Goal: Transaction & Acquisition: Obtain resource

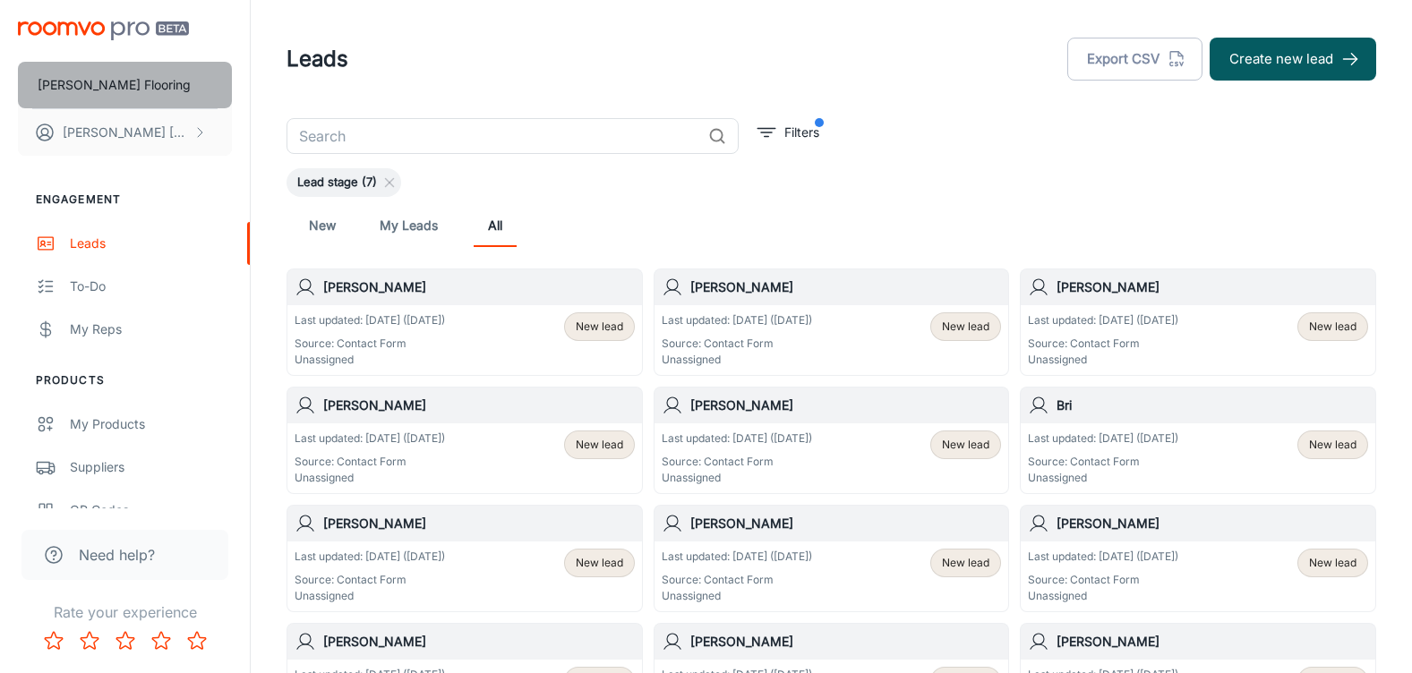
click at [102, 83] on p "[PERSON_NAME] Flooring" at bounding box center [114, 85] width 153 height 20
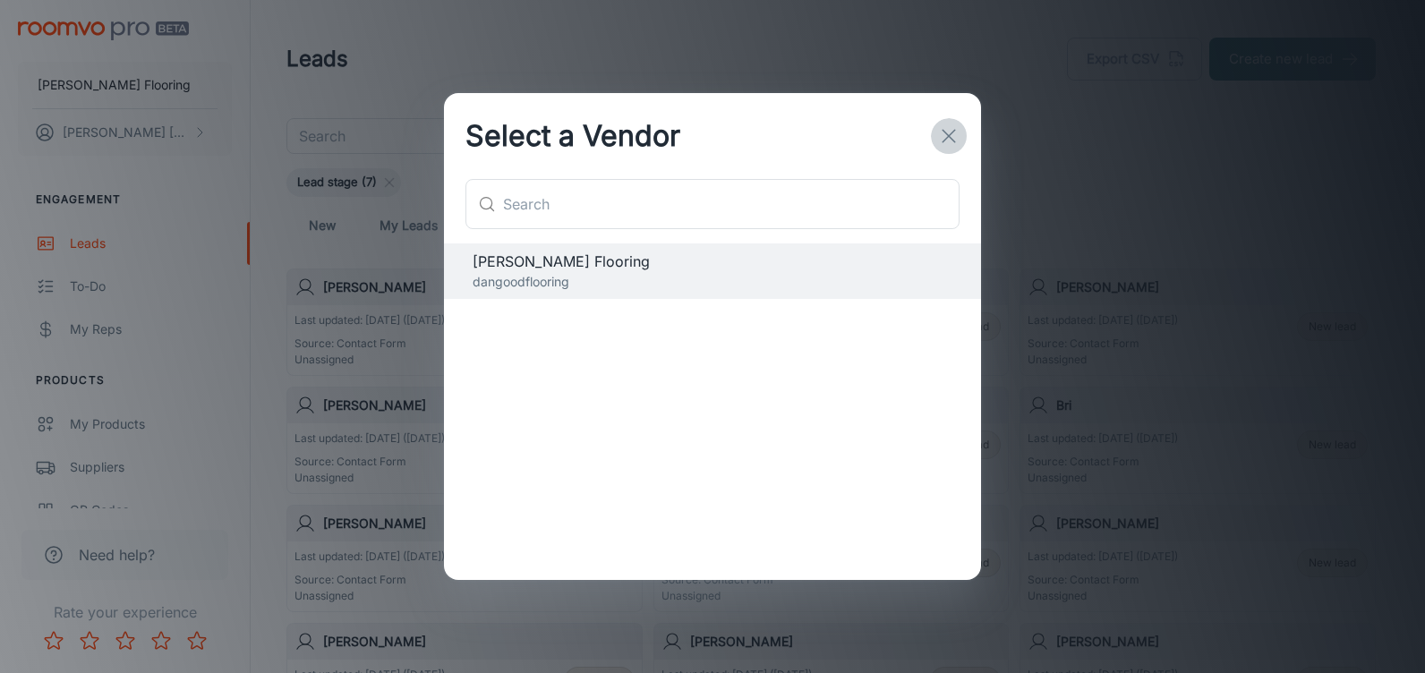
click at [951, 133] on line "button" at bounding box center [949, 136] width 13 height 13
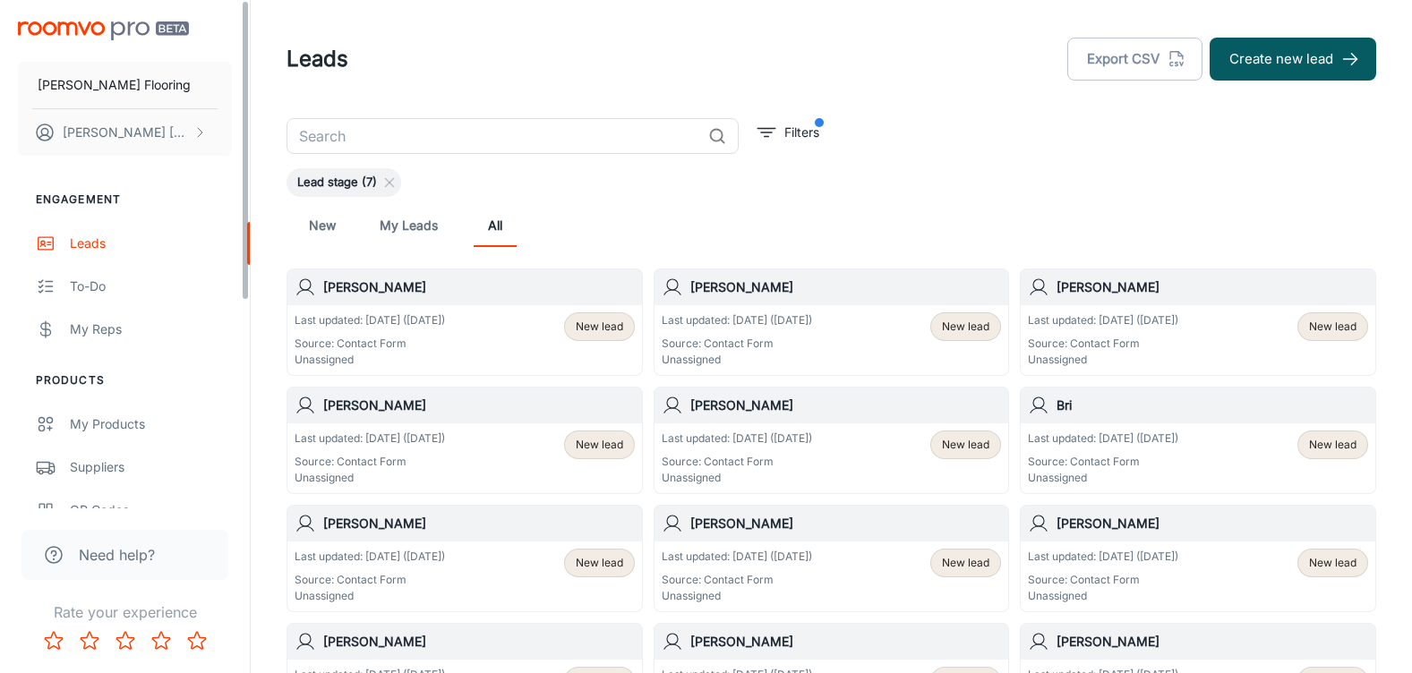
click at [90, 28] on img "scrollable content" at bounding box center [103, 30] width 171 height 19
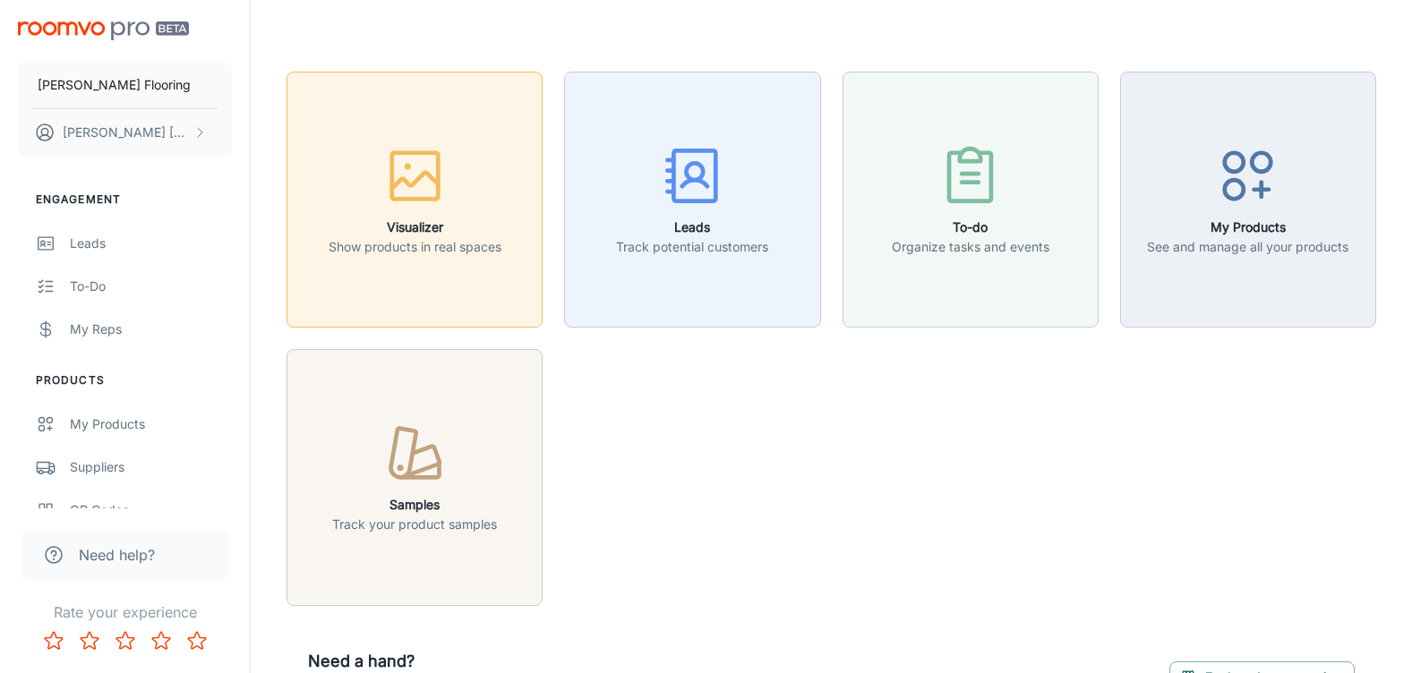
click at [465, 303] on button "Visualizer Show products in real spaces" at bounding box center [414, 200] width 256 height 256
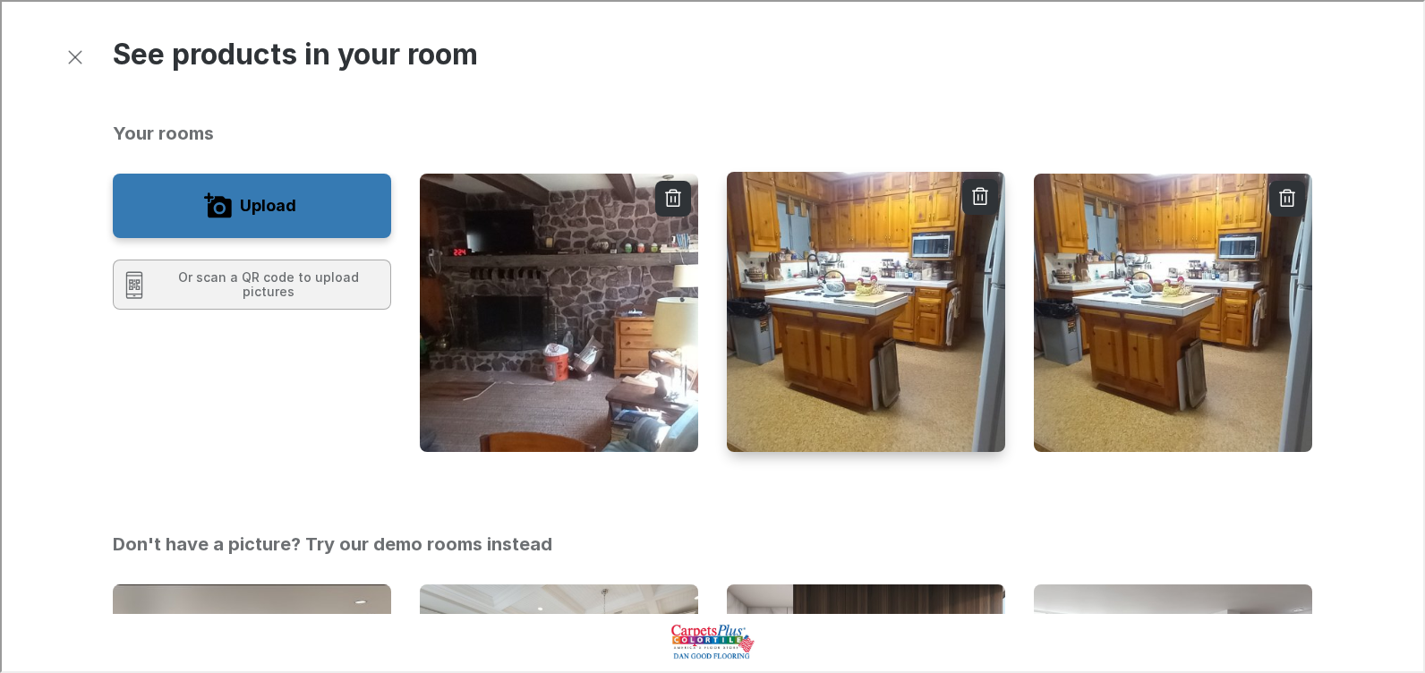
click at [832, 395] on img "button" at bounding box center [865, 311] width 281 height 283
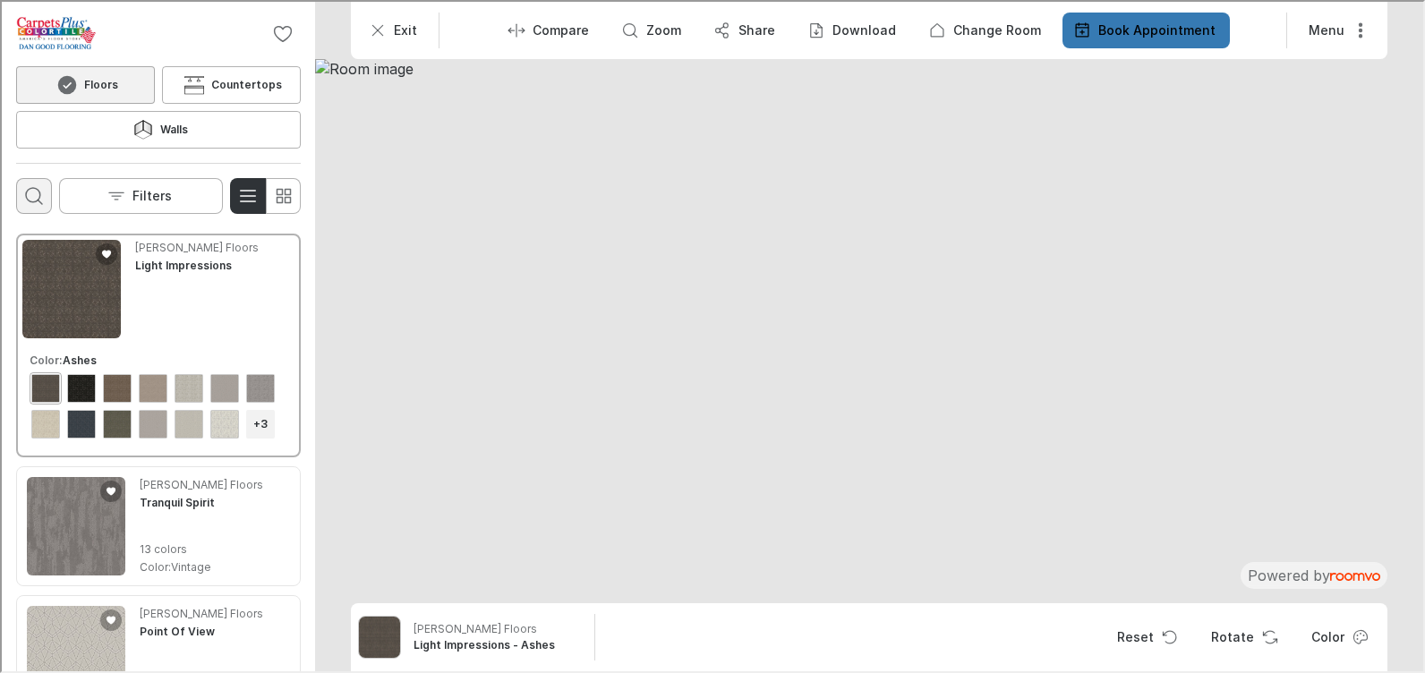
click at [29, 183] on icon "Open search box" at bounding box center [31, 193] width 21 height 21
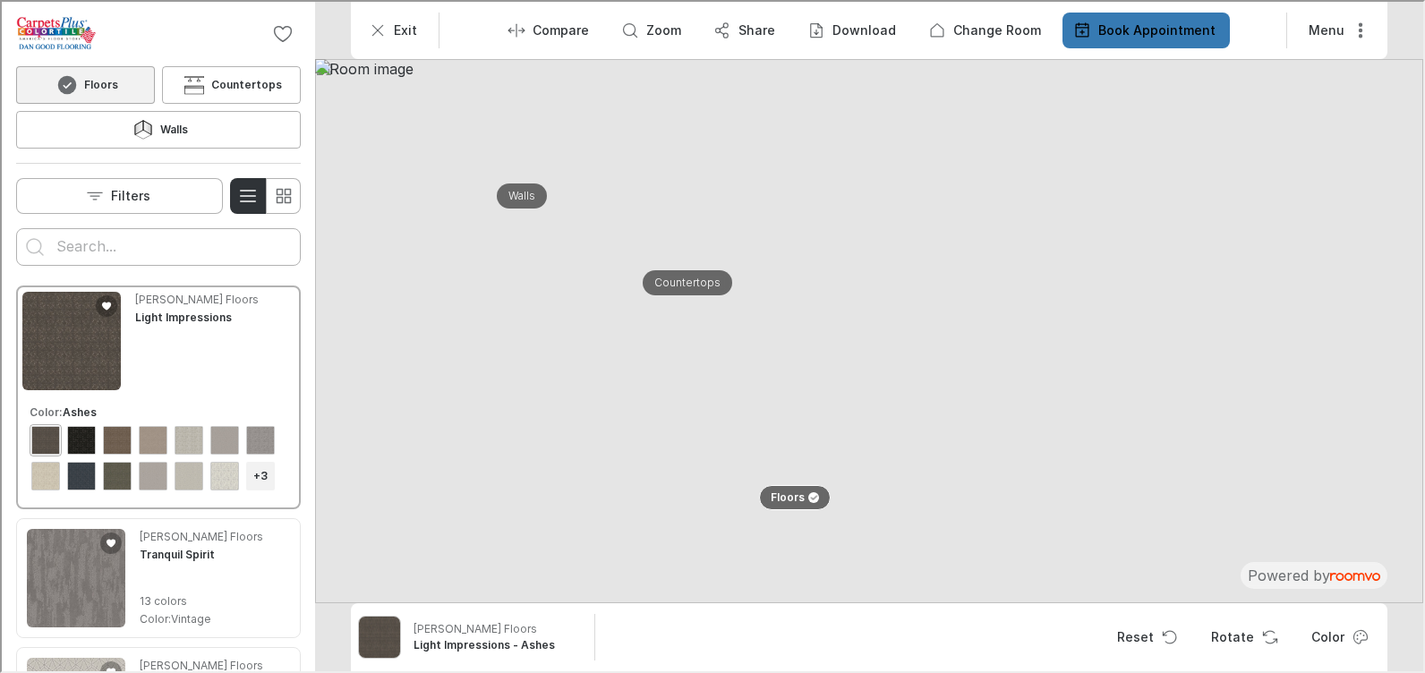
click at [98, 231] on input "Enter products to search for" at bounding box center [157, 245] width 204 height 29
click at [15, 227] on button "Search for products" at bounding box center [33, 245] width 36 height 36
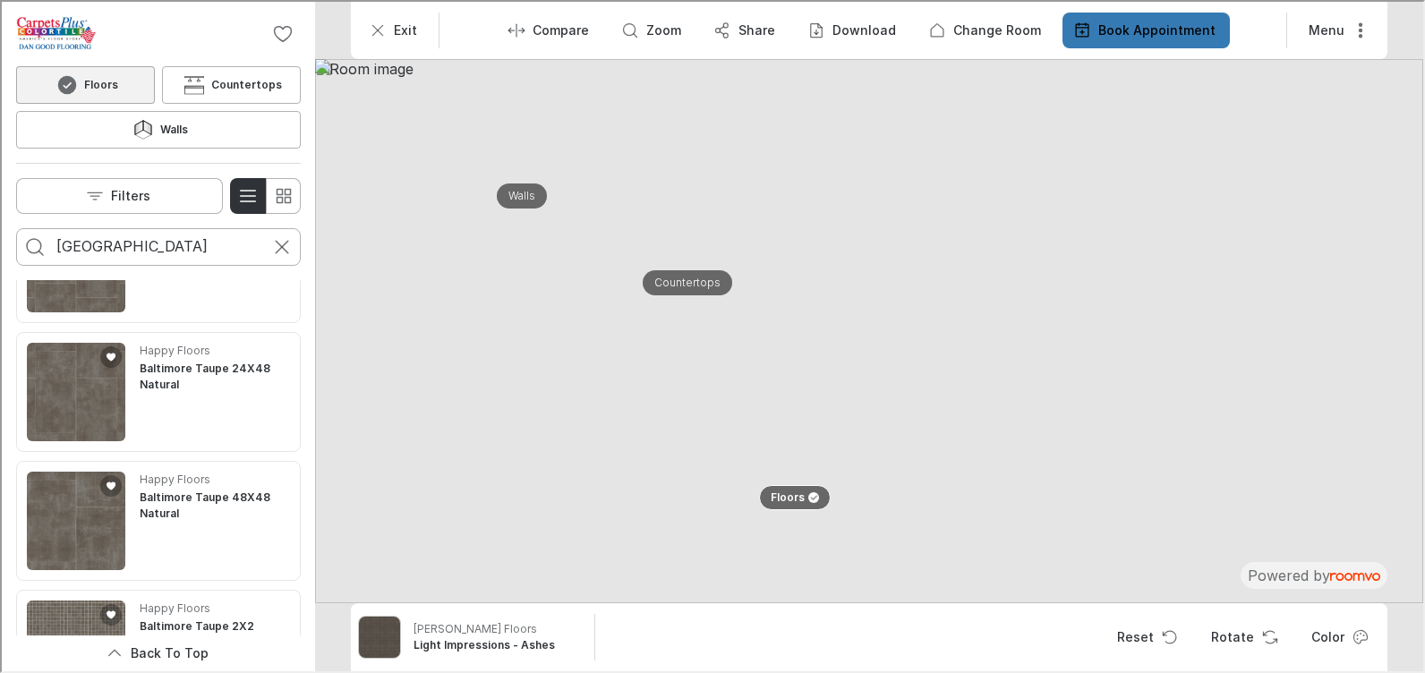
scroll to position [2183, 0]
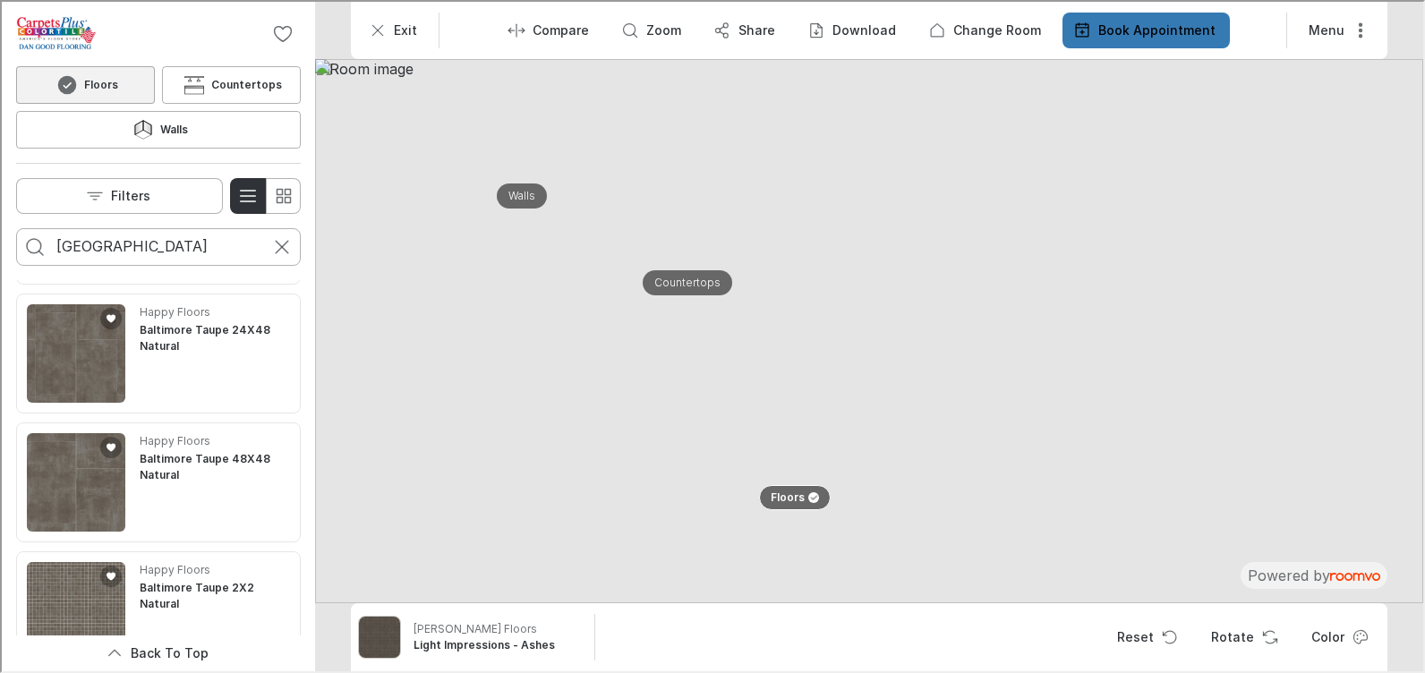
click at [154, 231] on input "[GEOGRAPHIC_DATA]" at bounding box center [157, 245] width 204 height 29
type input "baltimore hickory"
click at [15, 227] on button "Search for products" at bounding box center [33, 245] width 36 height 36
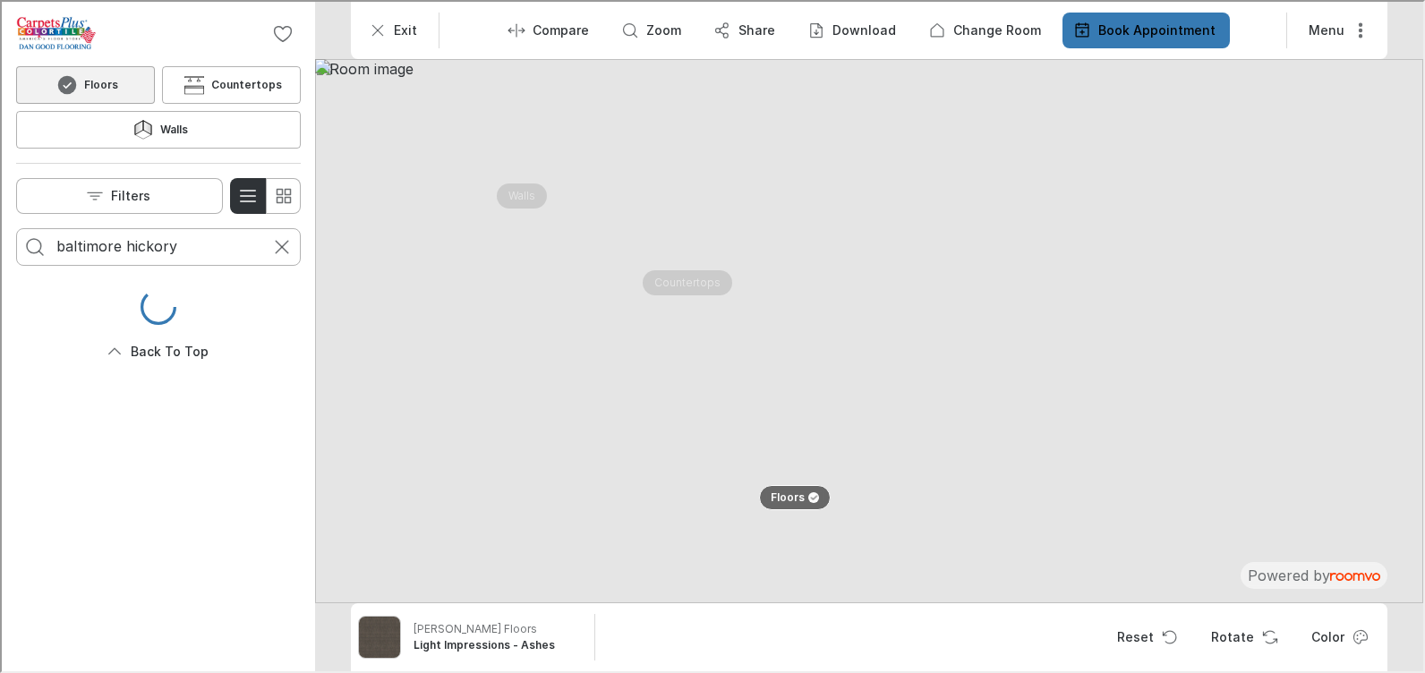
scroll to position [0, 0]
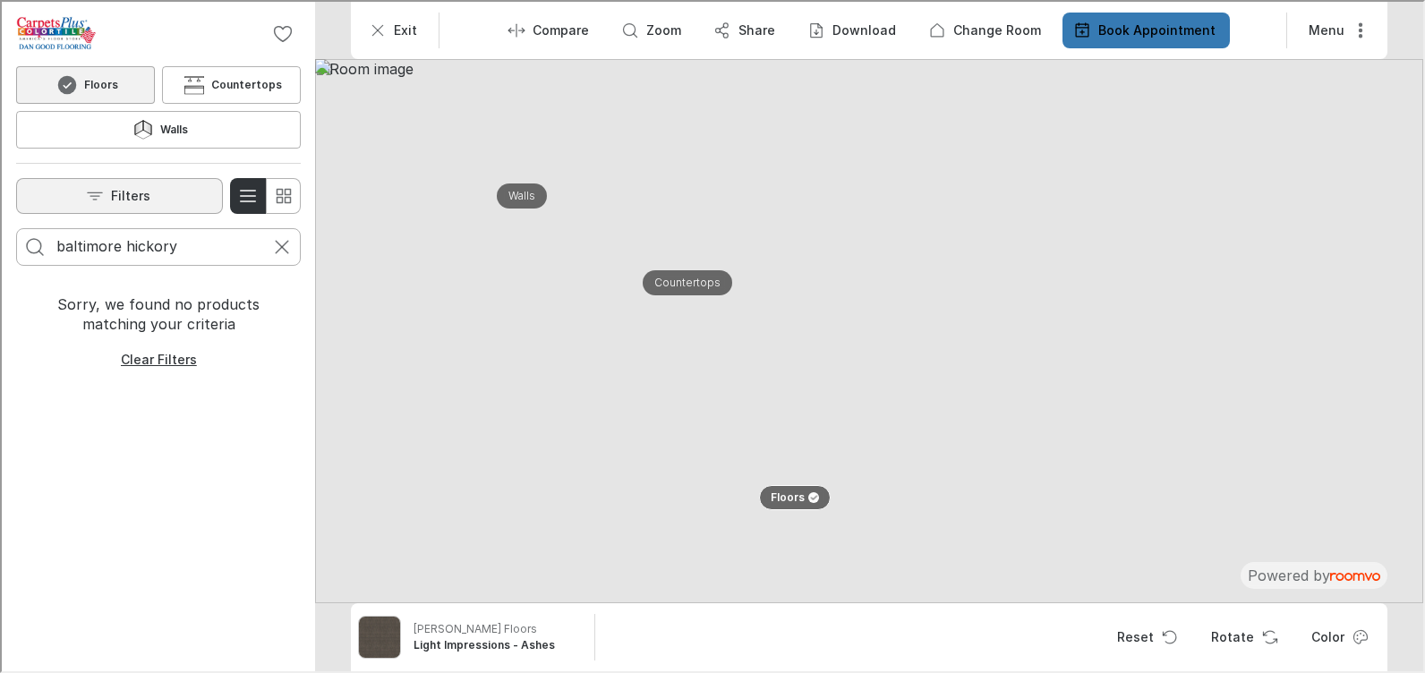
click at [166, 176] on button "Filters" at bounding box center [117, 194] width 207 height 36
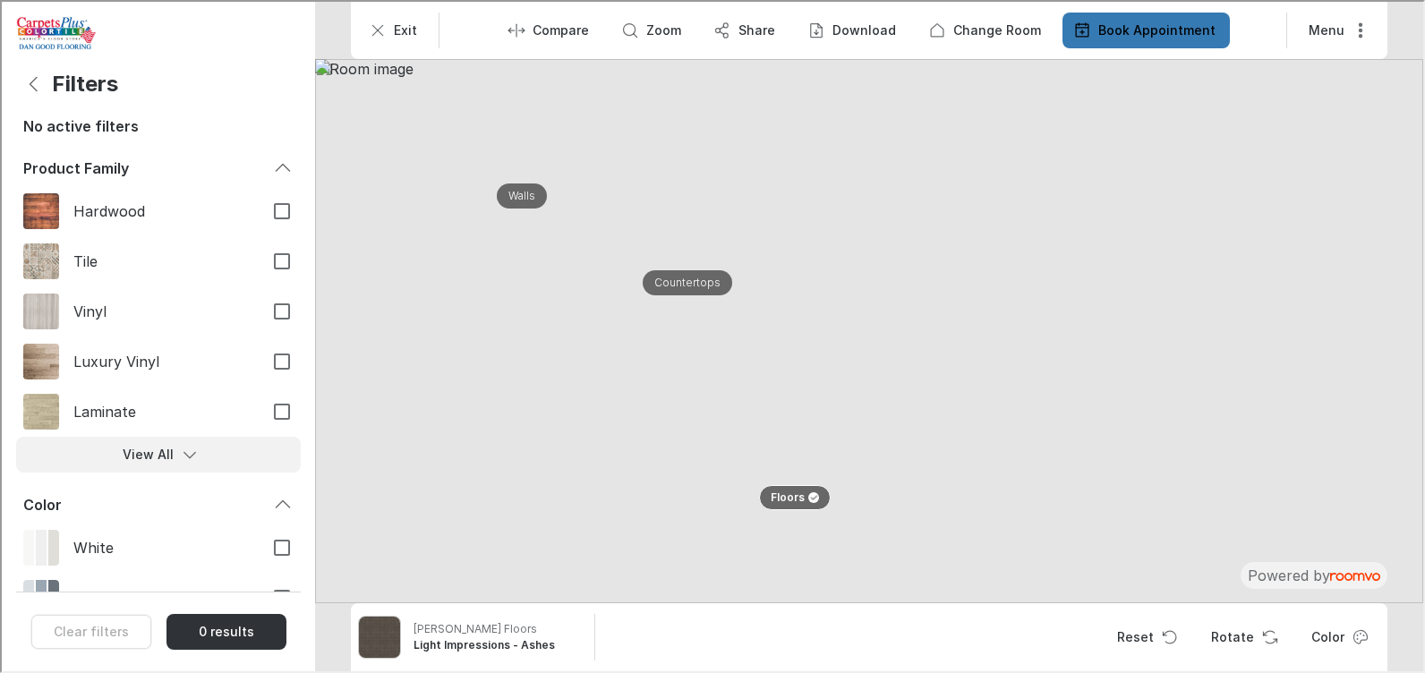
click at [182, 448] on icon "Filters menu" at bounding box center [188, 453] width 18 height 18
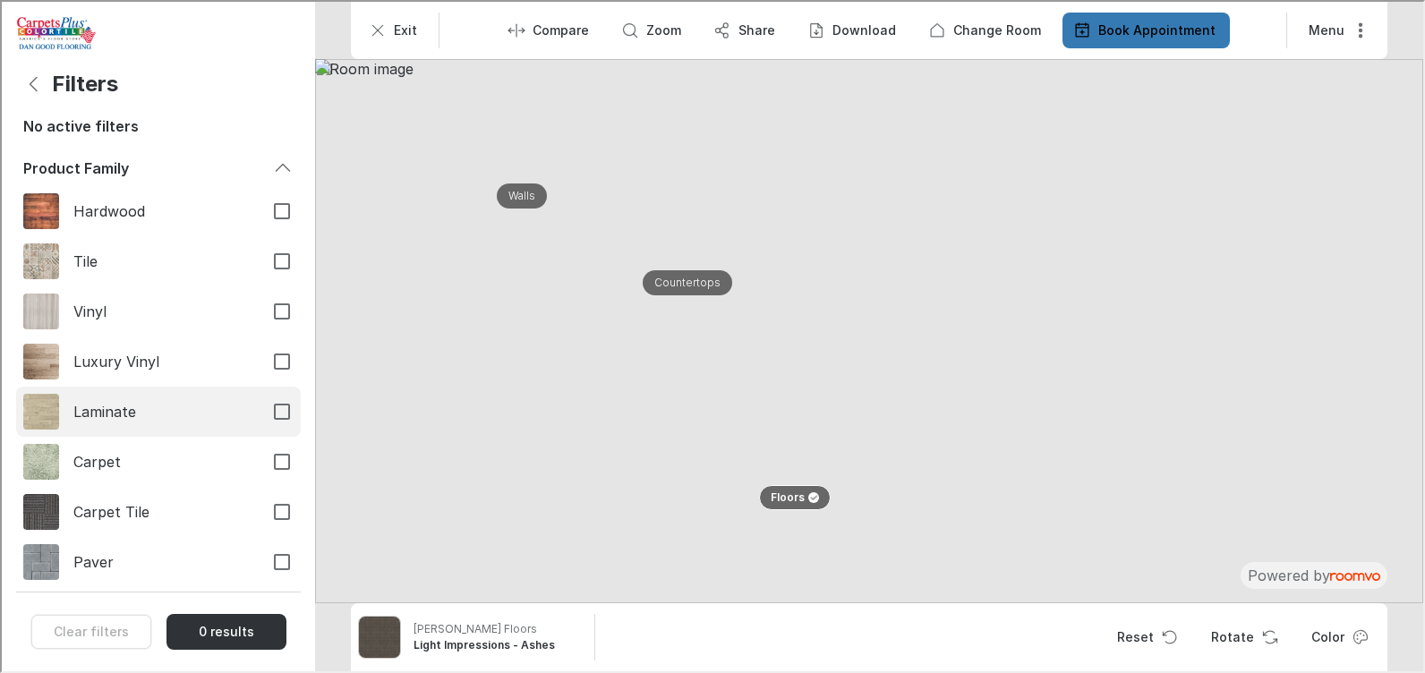
click at [150, 409] on span "Laminate" at bounding box center [159, 410] width 175 height 20
click at [261, 409] on input "Laminate" at bounding box center [280, 410] width 38 height 38
checkbox input "true"
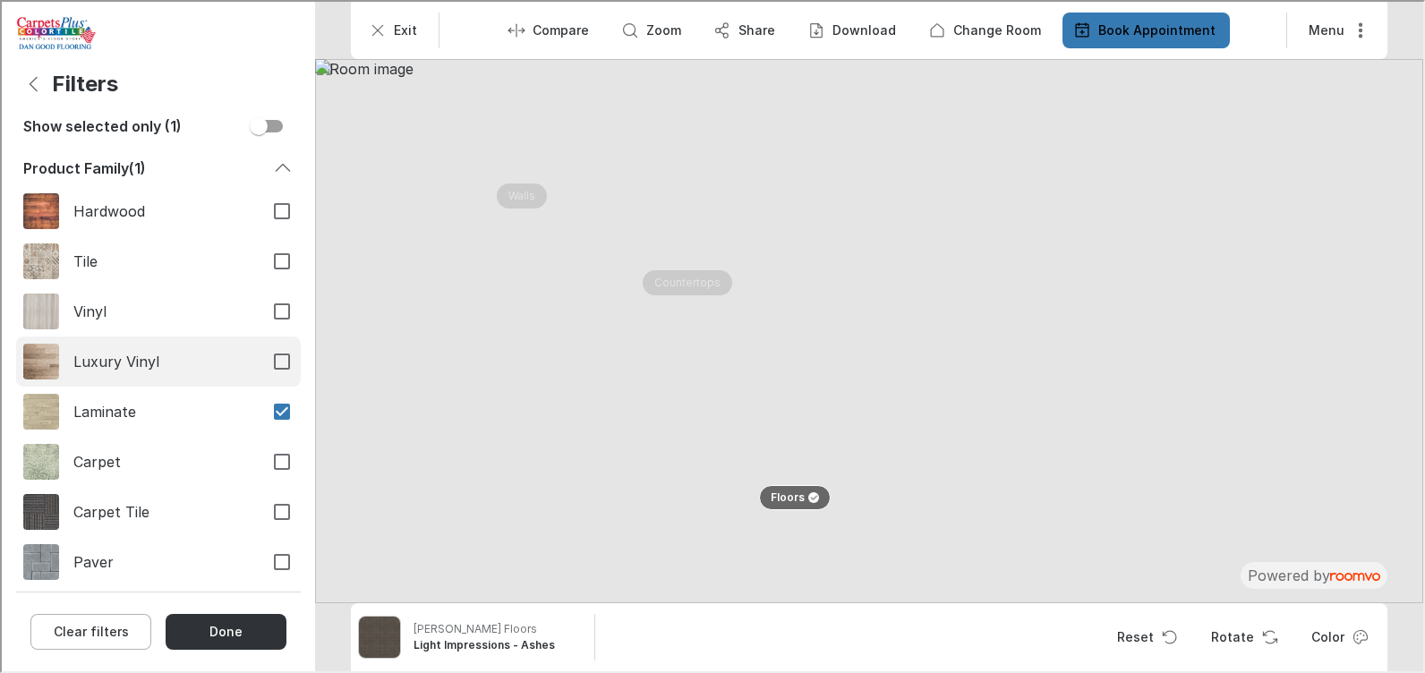
click at [261, 363] on input "Luxury Vinyl" at bounding box center [280, 360] width 38 height 38
checkbox input "true"
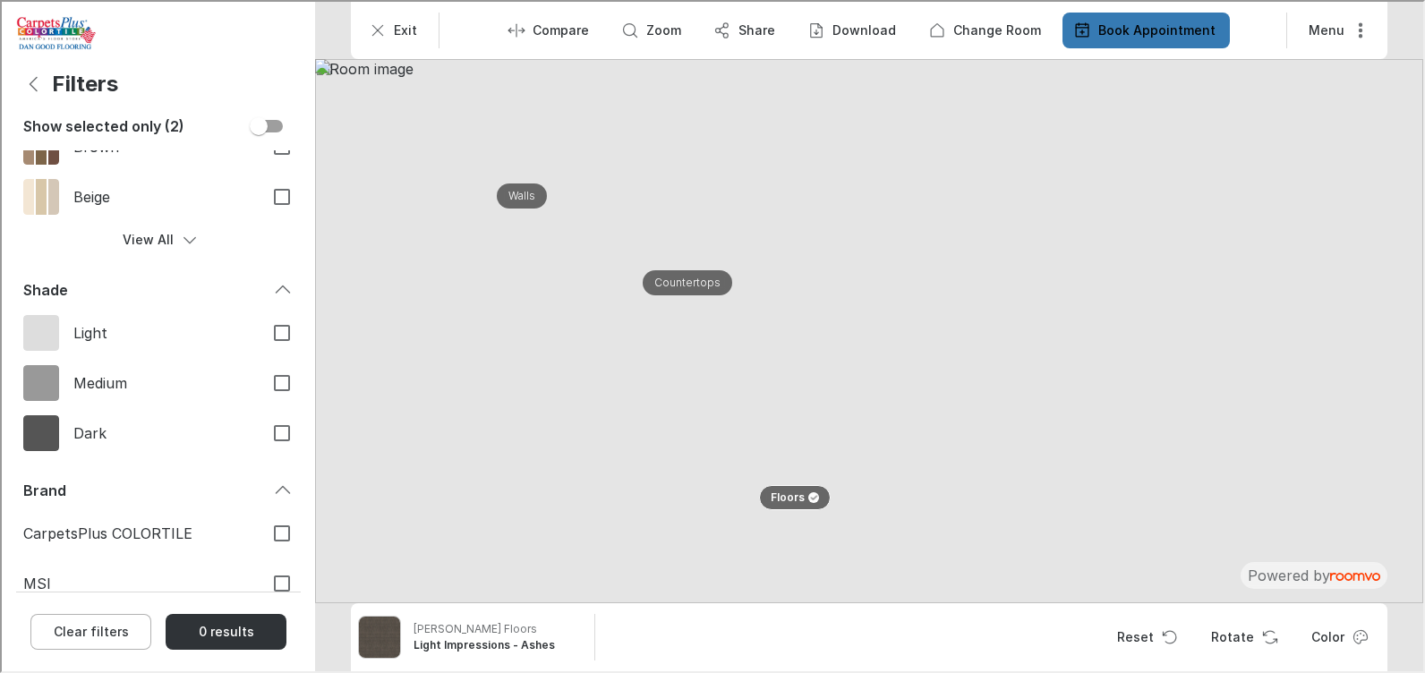
scroll to position [895, 0]
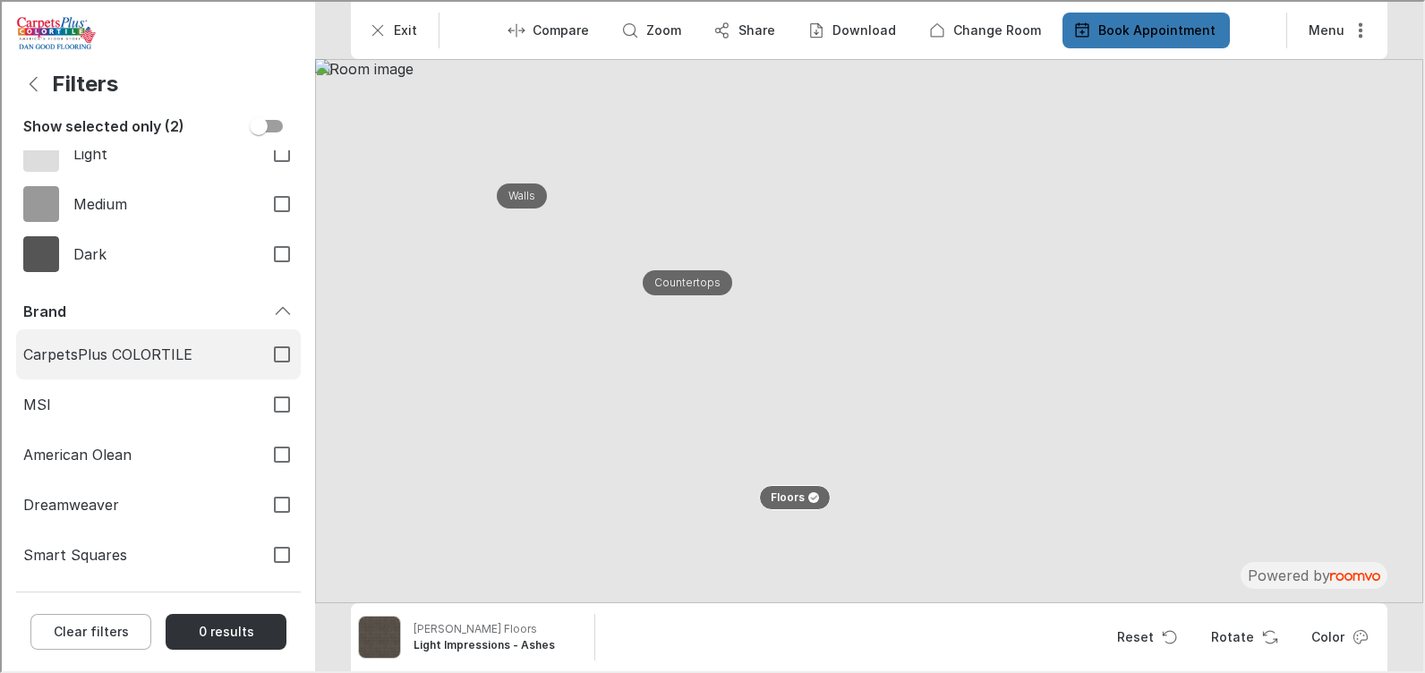
click at [266, 347] on input "CarpetsPlus COLORTILE" at bounding box center [280, 353] width 38 height 38
checkbox input "true"
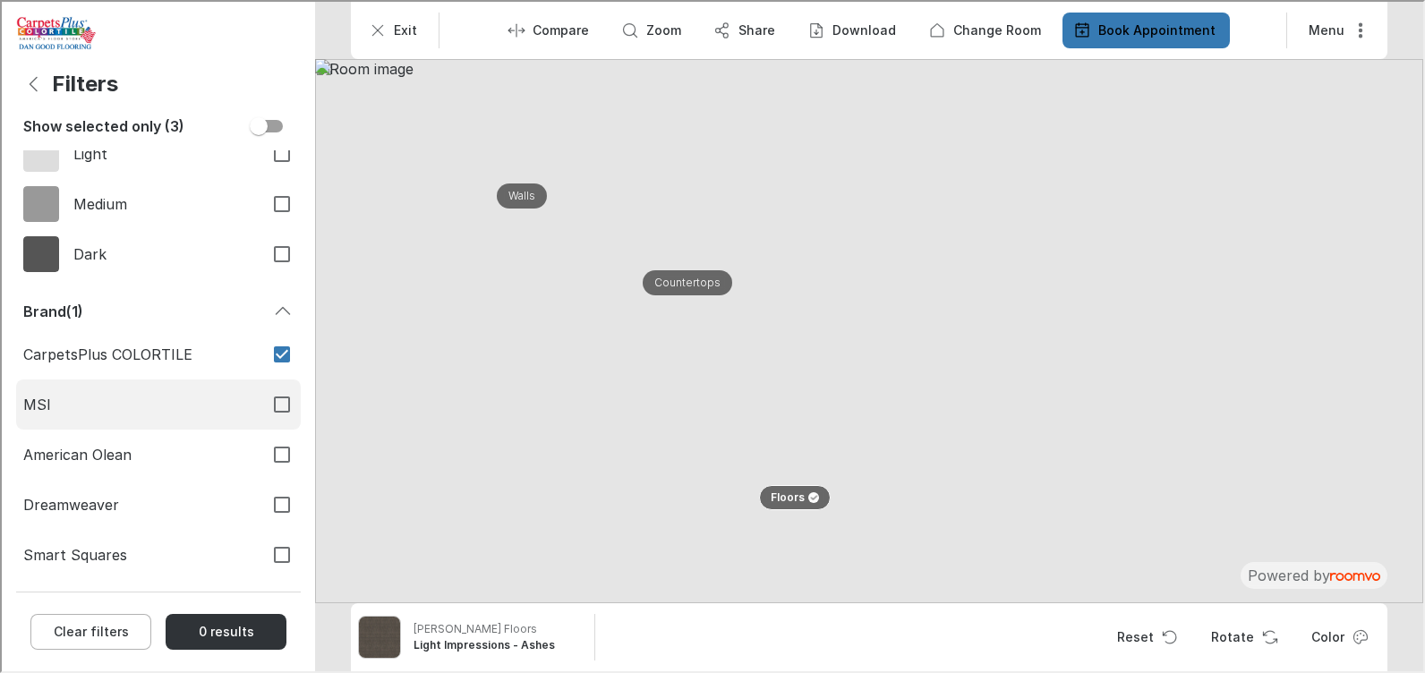
scroll to position [919, 0]
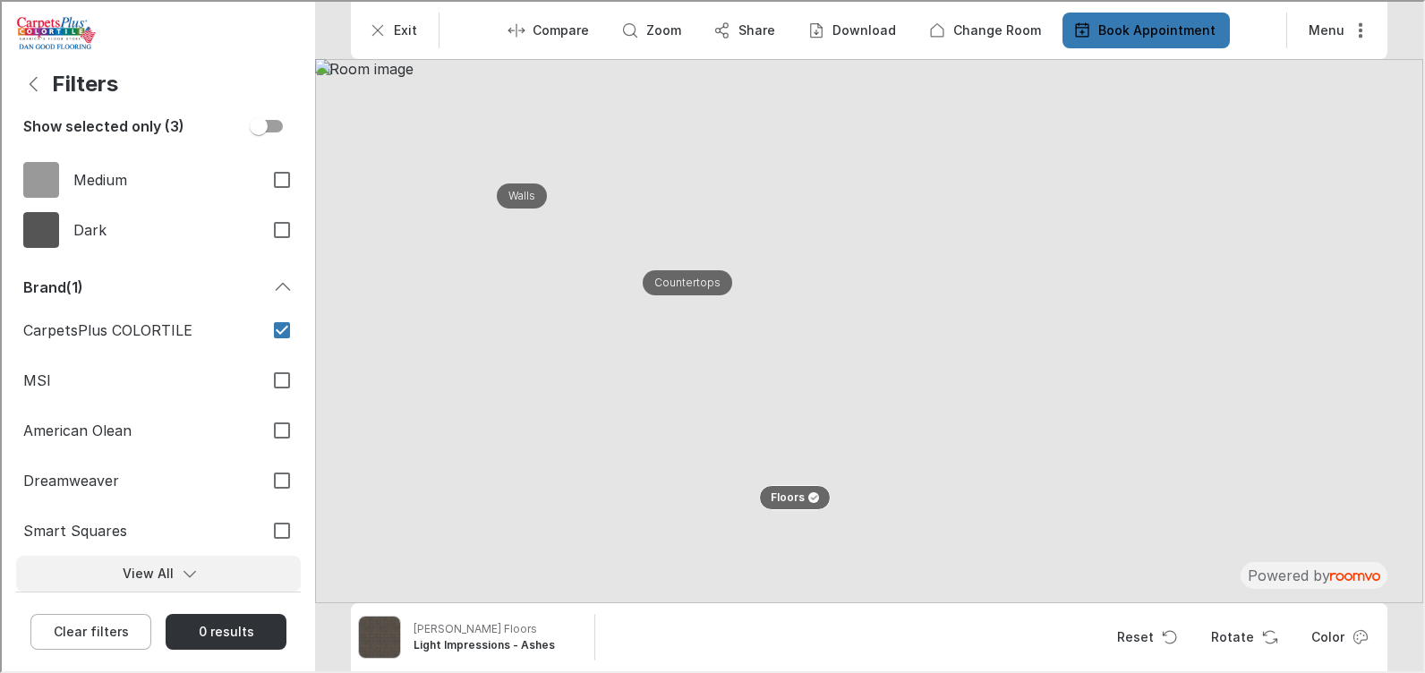
click at [169, 568] on button "View All" at bounding box center [156, 572] width 285 height 36
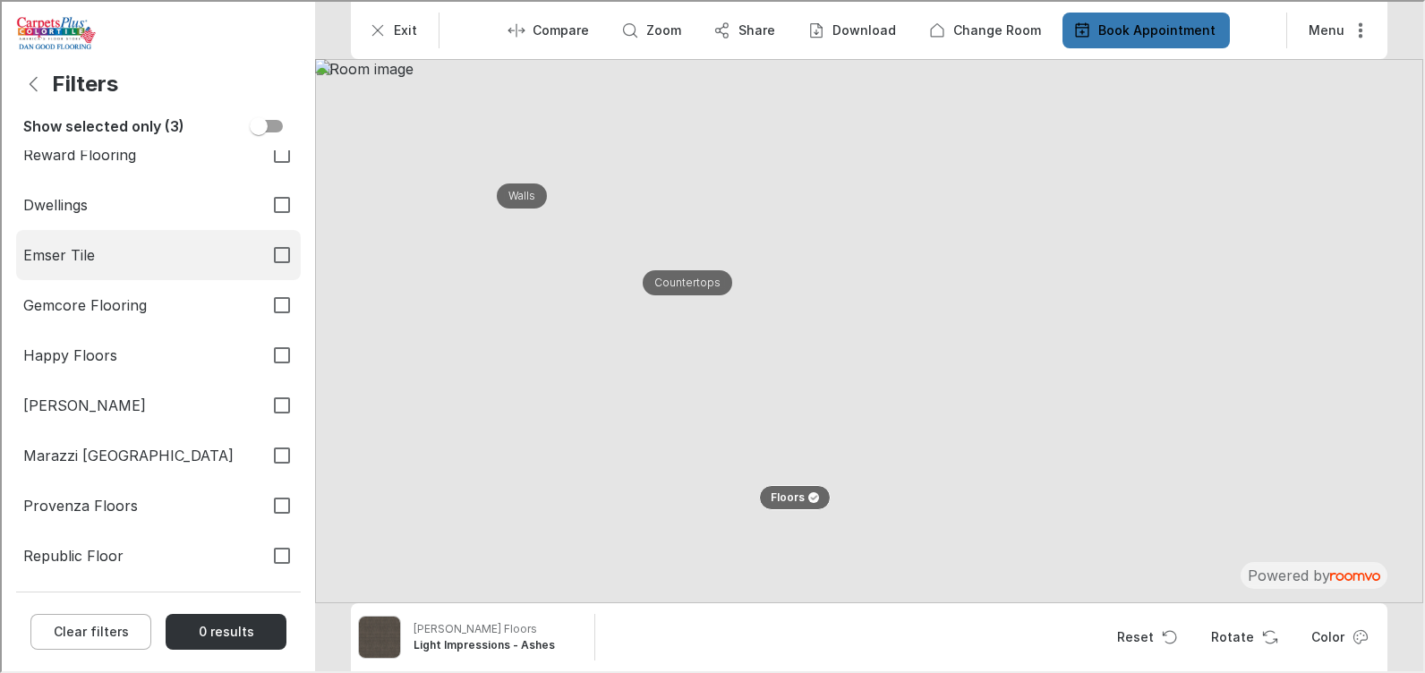
scroll to position [1635, 0]
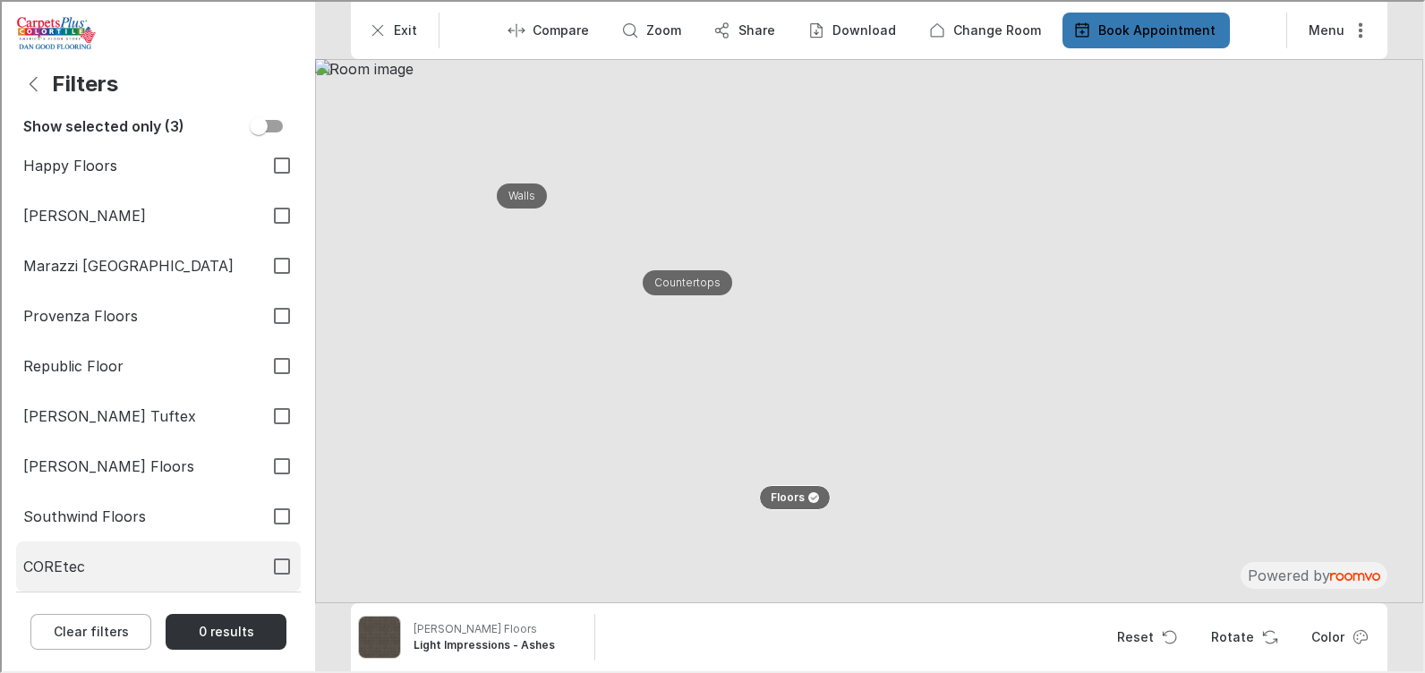
click at [263, 560] on input "COREtec" at bounding box center [280, 565] width 38 height 38
checkbox input "true"
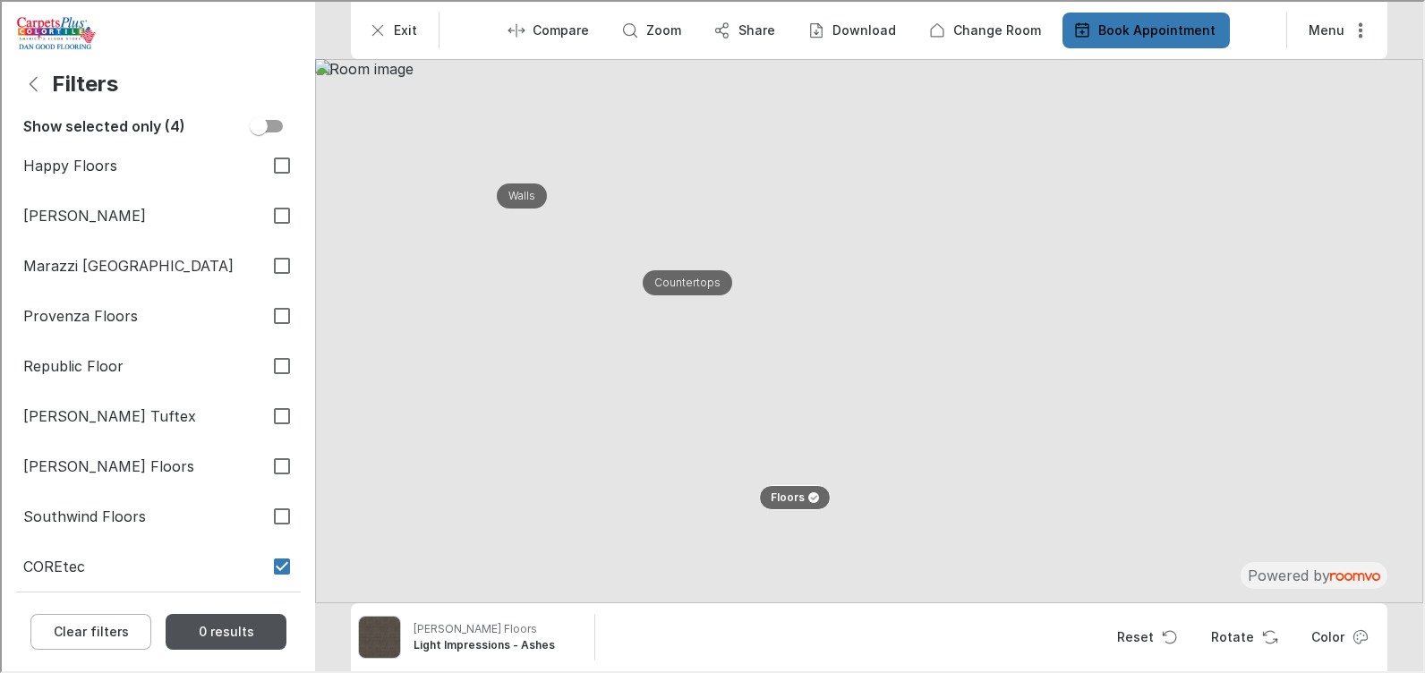
click at [217, 630] on button "0 results" at bounding box center [224, 630] width 121 height 36
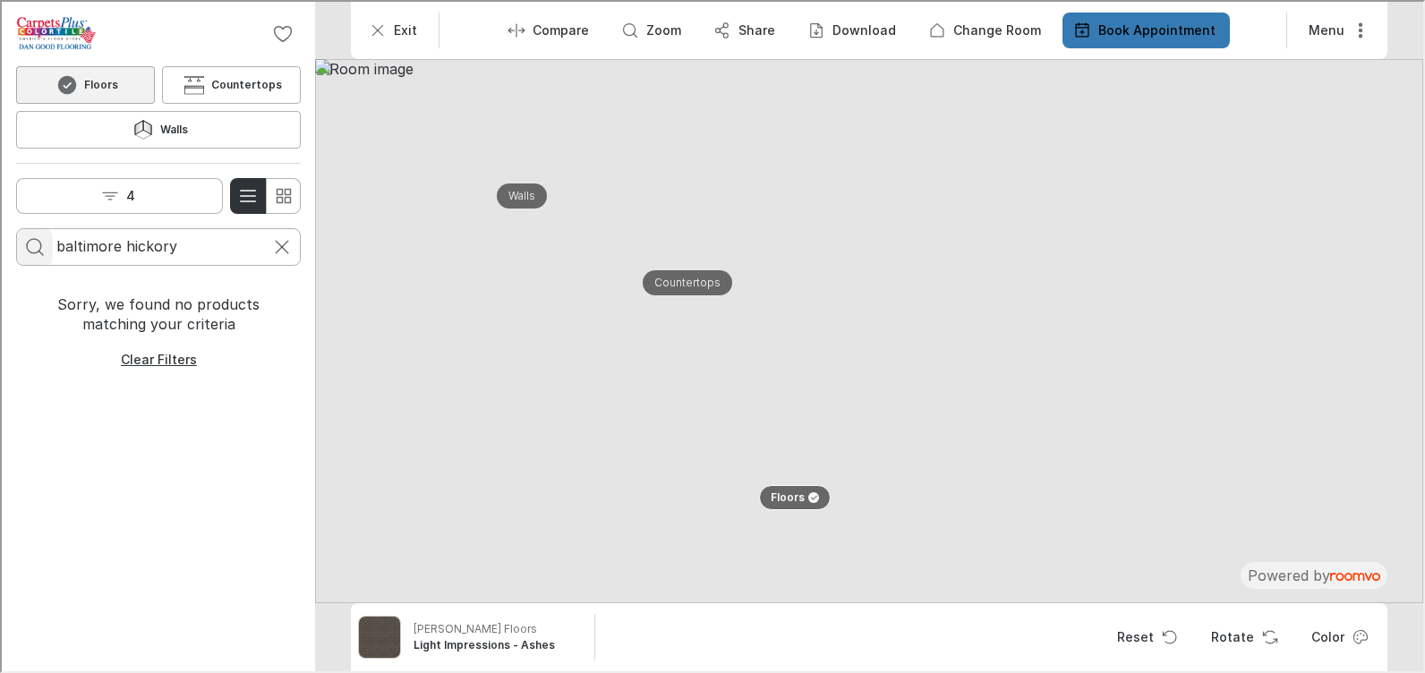
drag, startPoint x: 199, startPoint y: 203, endPoint x: 42, endPoint y: 200, distance: 156.7
click at [42, 226] on form "baltimore hickory" at bounding box center [156, 245] width 285 height 38
type input "coretec"
click at [15, 227] on button "Search for products" at bounding box center [33, 245] width 36 height 36
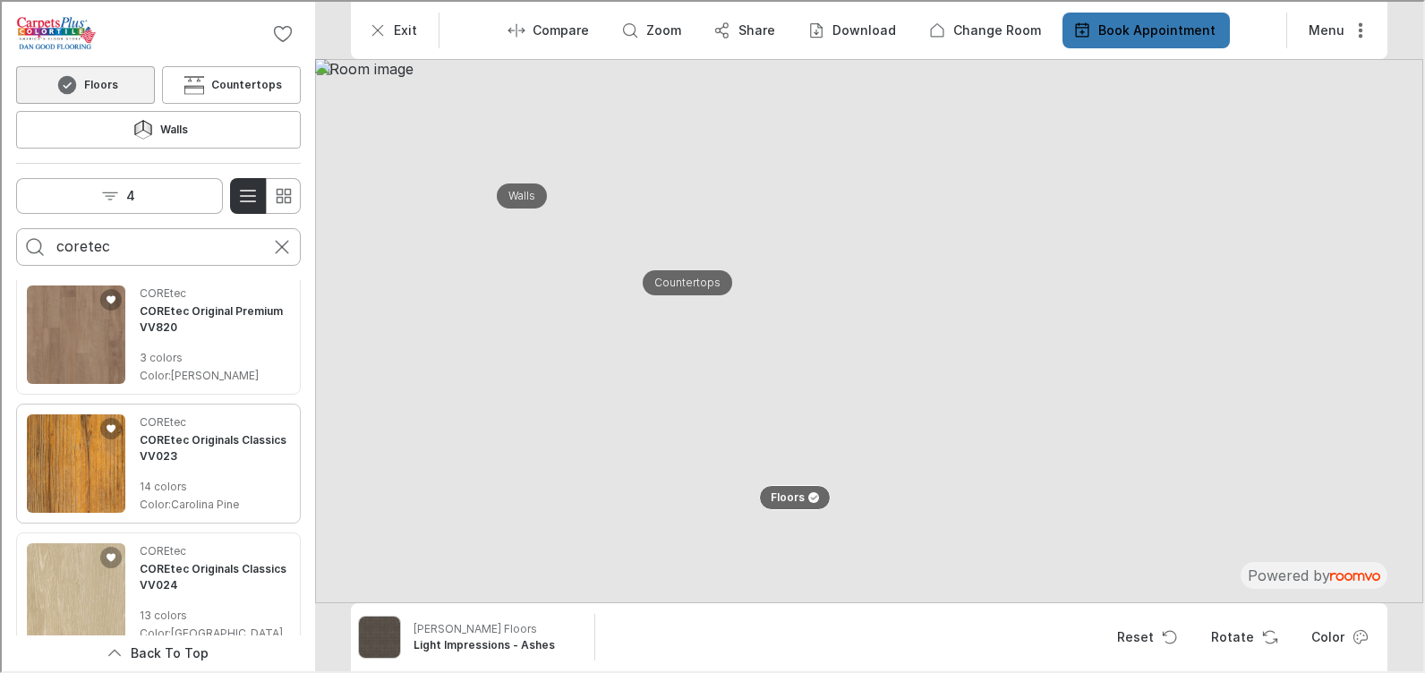
scroll to position [537, 0]
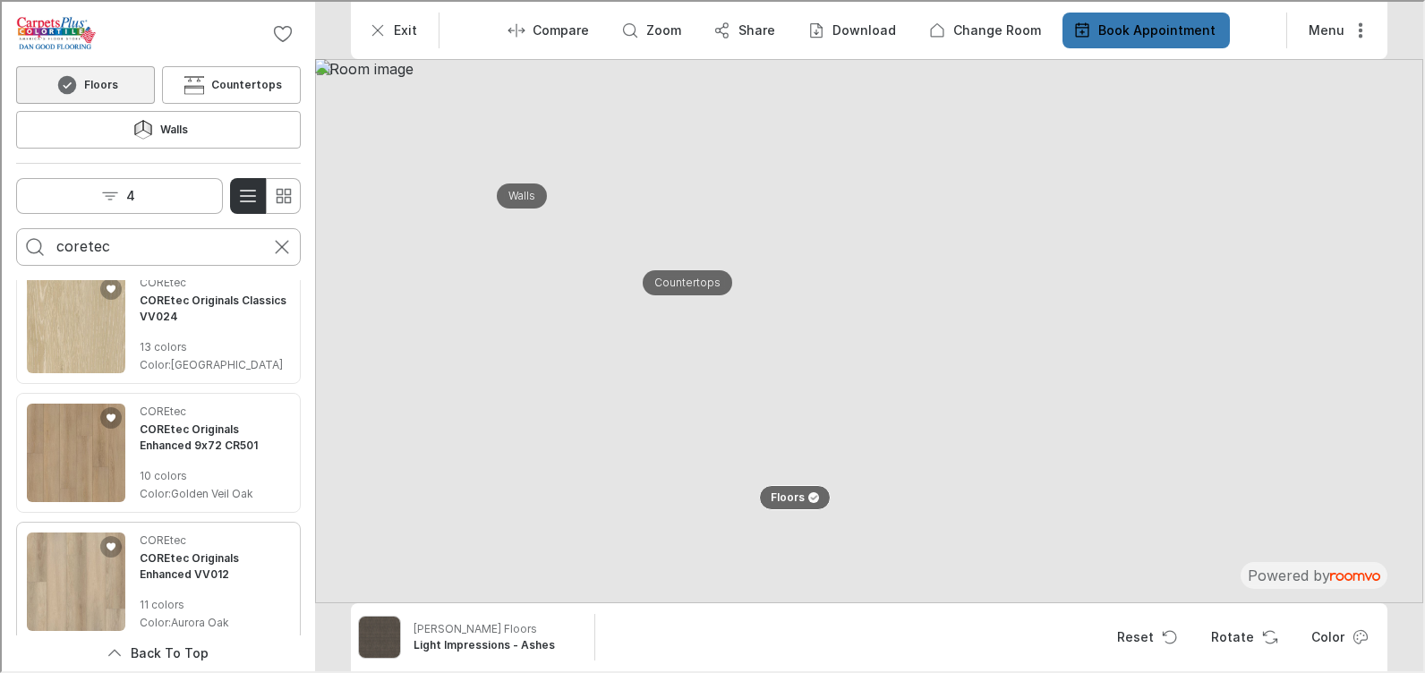
click at [76, 543] on img "See COREtec Originals Enhanced VV012 in the room" at bounding box center [74, 580] width 98 height 98
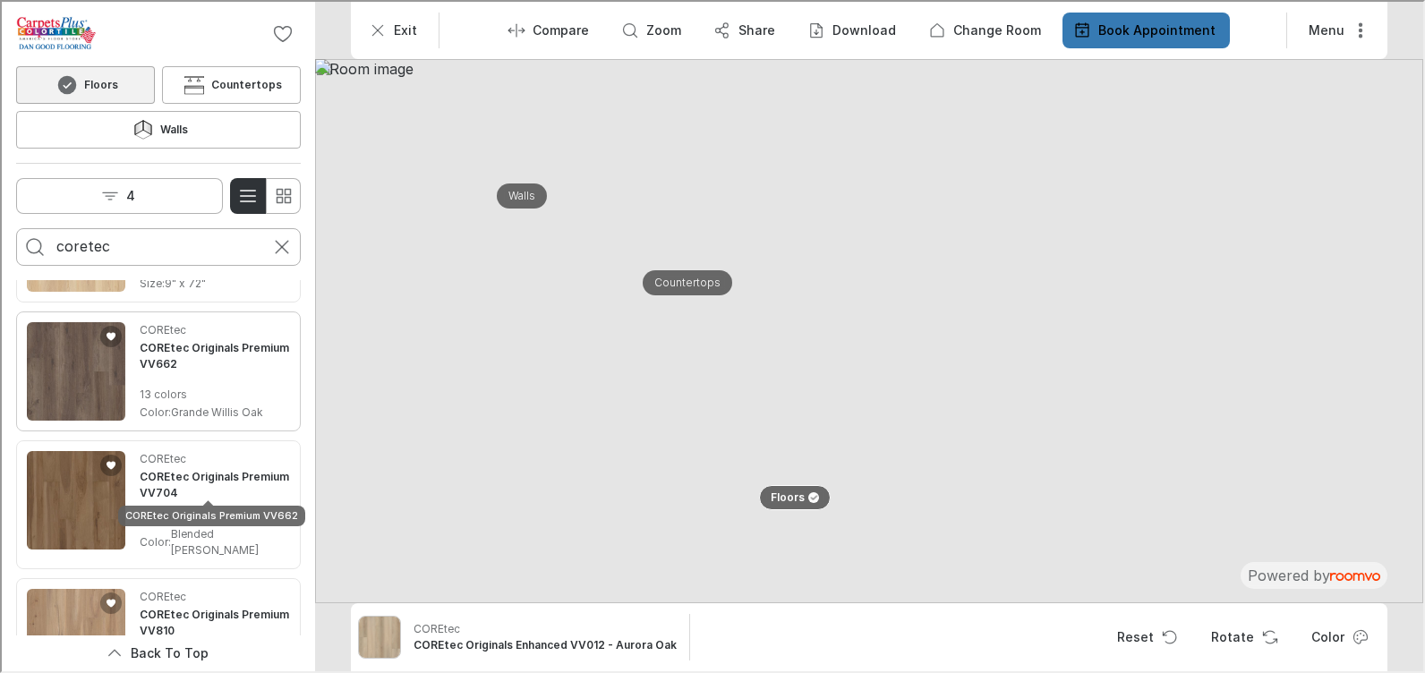
scroll to position [1790, 0]
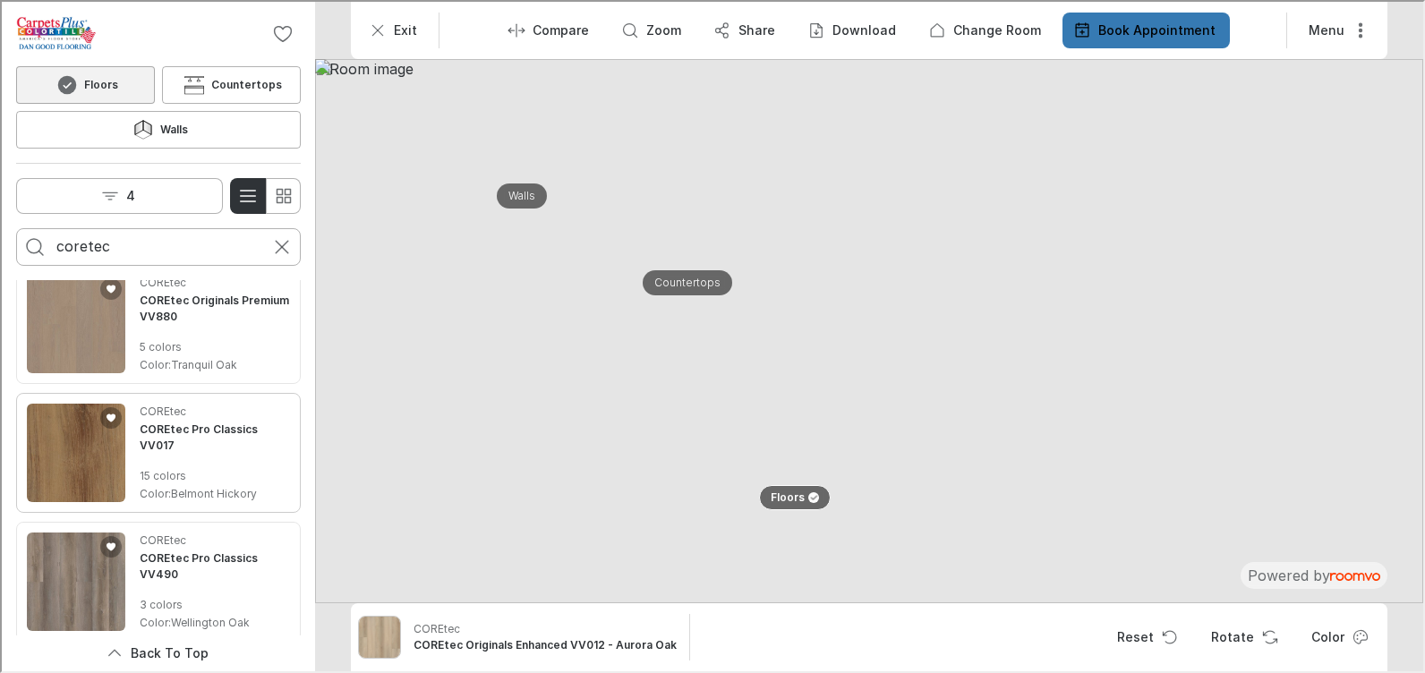
click at [69, 414] on img "See COREtec Pro Classics VV017 in the room" at bounding box center [74, 451] width 98 height 98
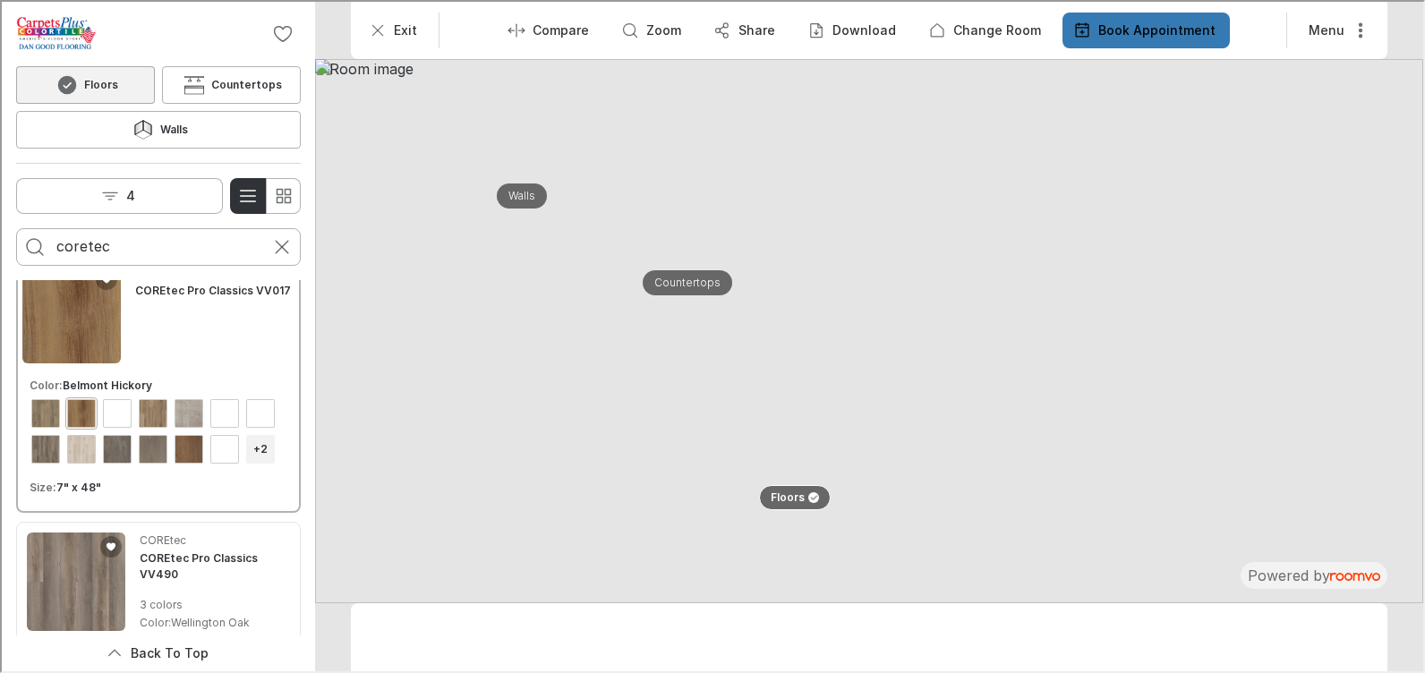
scroll to position [1835, 0]
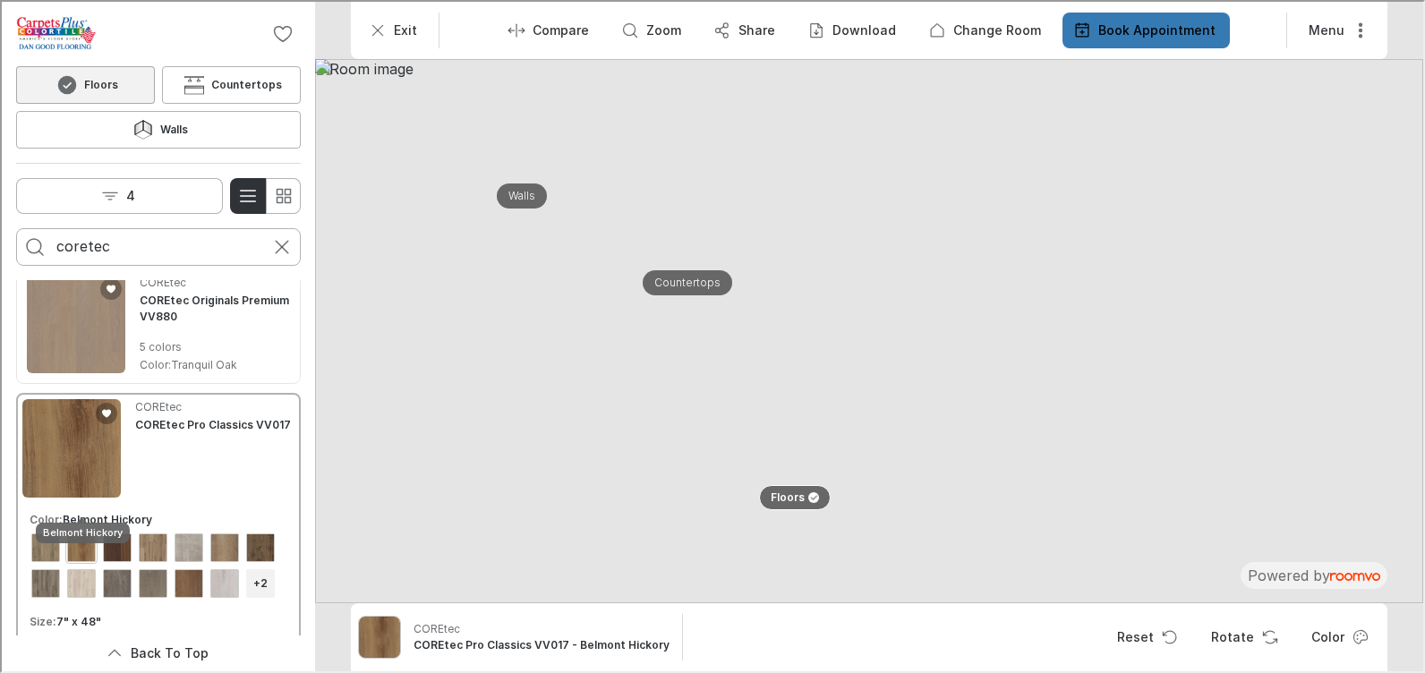
click at [87, 532] on div "View color format Belmont Hickory" at bounding box center [79, 546] width 29 height 29
click at [1249, 635] on button "Rotate" at bounding box center [1241, 636] width 93 height 36
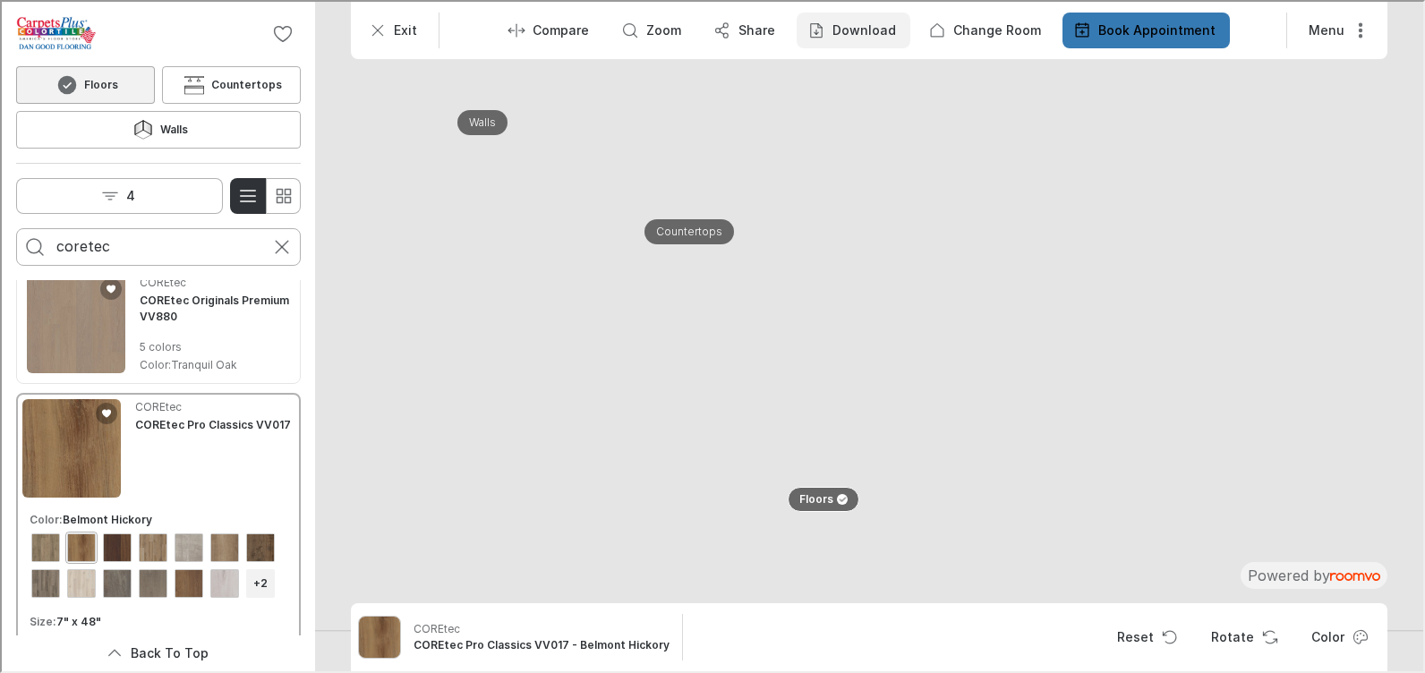
click at [852, 30] on p "Download" at bounding box center [863, 29] width 64 height 18
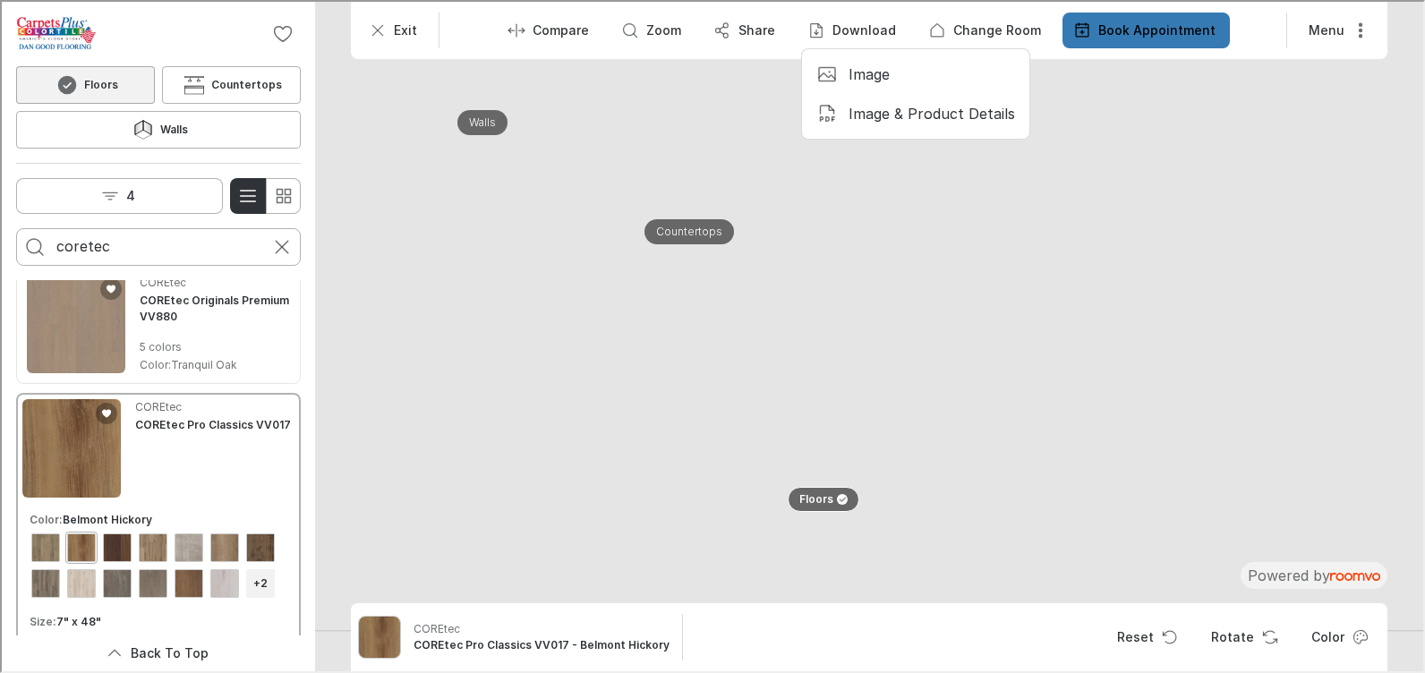
click at [883, 104] on p "Image & Product Details" at bounding box center [930, 112] width 166 height 20
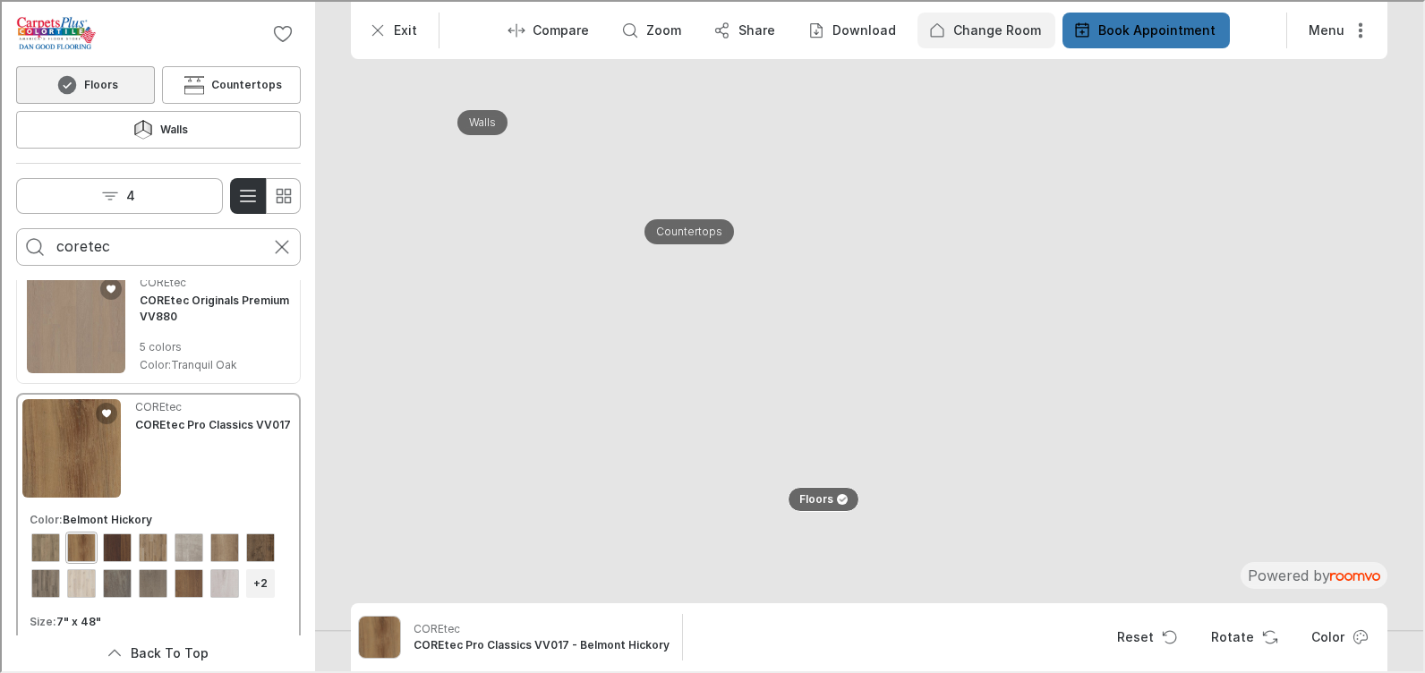
click at [964, 23] on p "Change Room" at bounding box center [995, 29] width 88 height 18
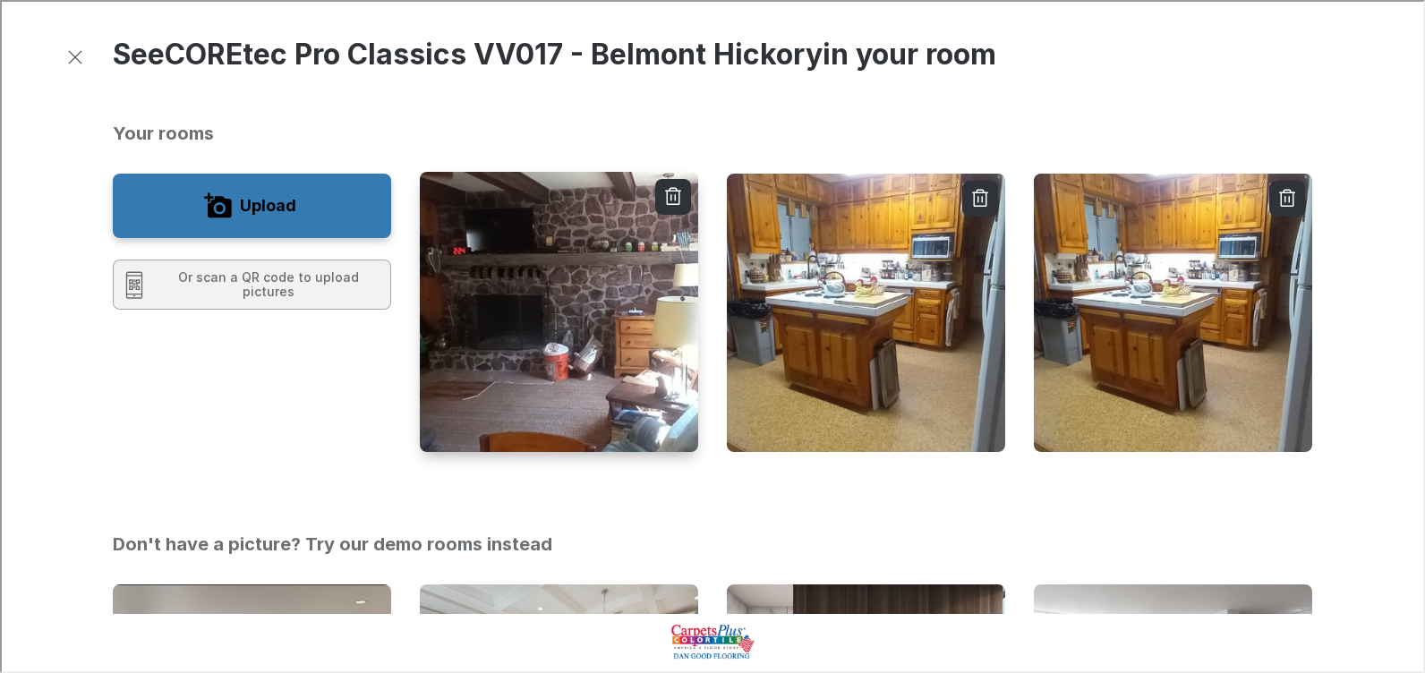
click at [523, 383] on img "button" at bounding box center [558, 311] width 281 height 283
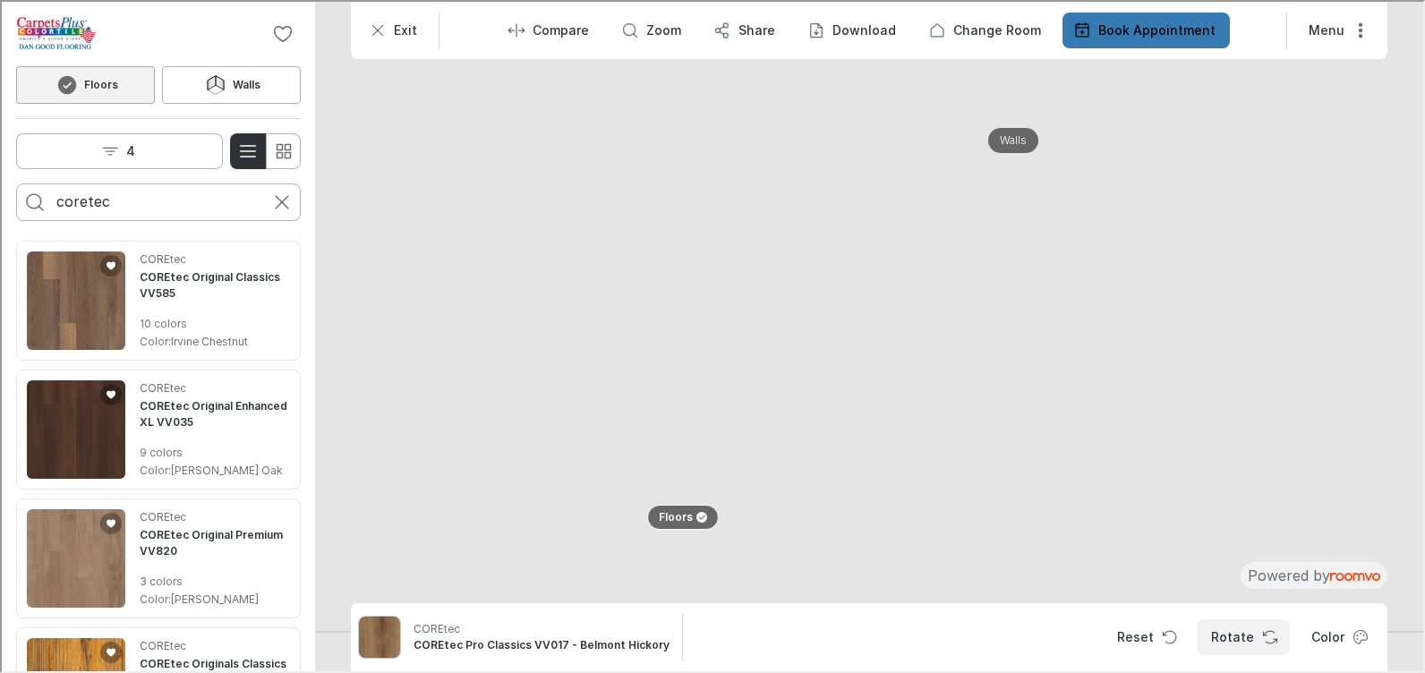
click at [1247, 627] on button "Rotate" at bounding box center [1241, 636] width 93 height 36
click at [1259, 630] on icon "Rotate Surface" at bounding box center [1268, 636] width 18 height 18
click at [570, 29] on p "Compare" at bounding box center [559, 29] width 56 height 18
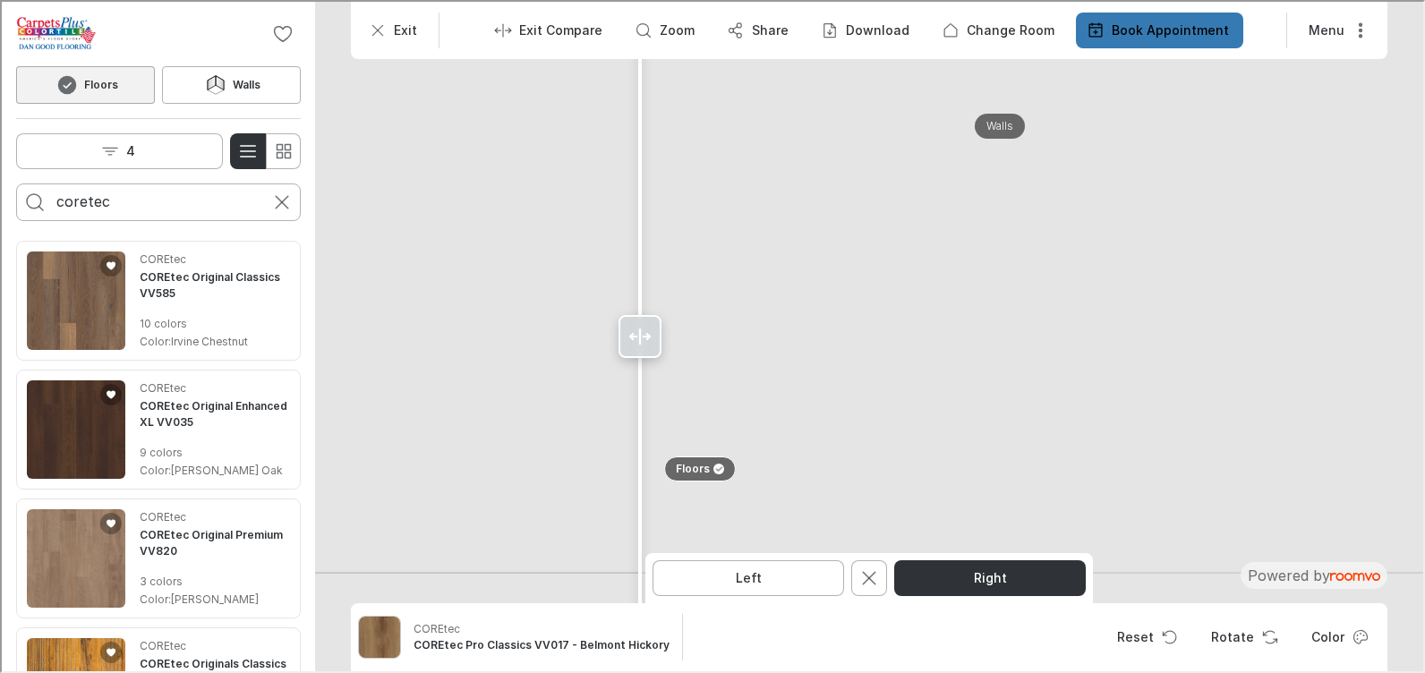
click at [507, 187] on img at bounding box center [866, 263] width 1383 height 617
click at [1001, 21] on p "Change Room" at bounding box center [1009, 29] width 88 height 18
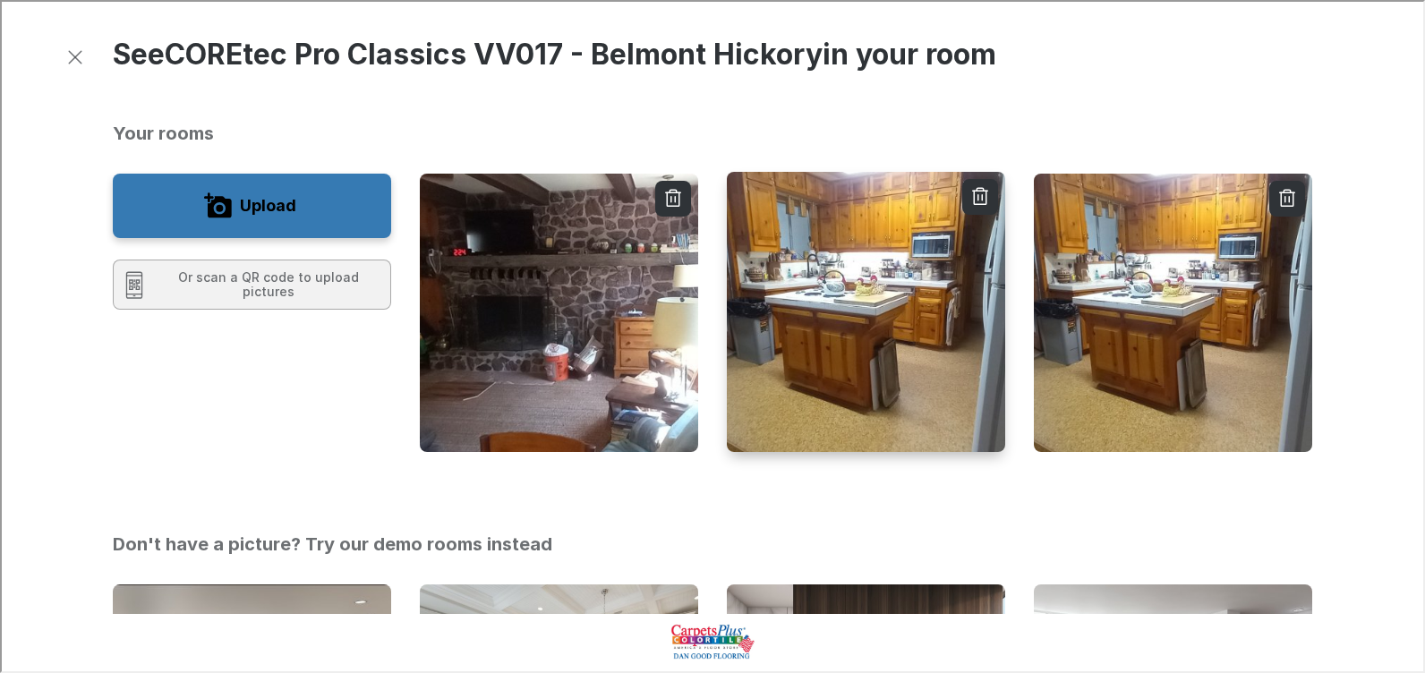
click at [934, 331] on img "button" at bounding box center [865, 311] width 281 height 283
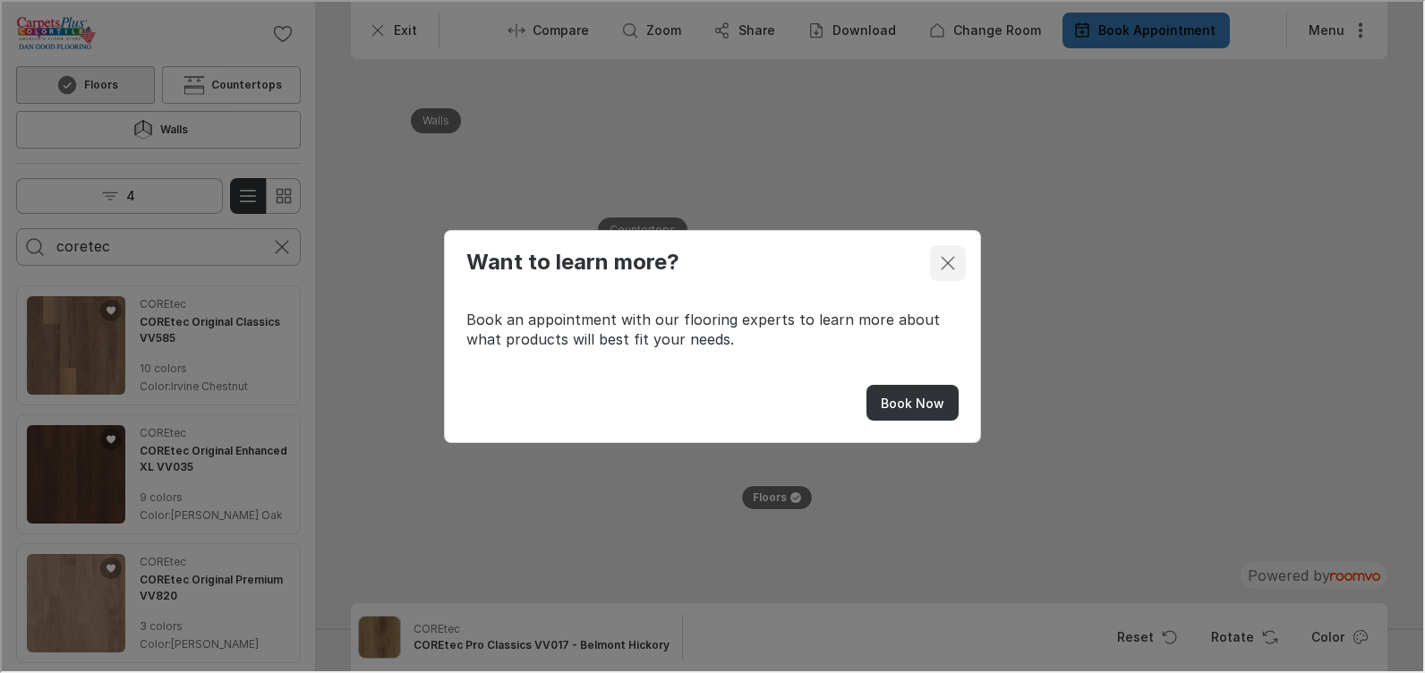
click at [943, 252] on icon "Close dialog" at bounding box center [945, 261] width 21 height 21
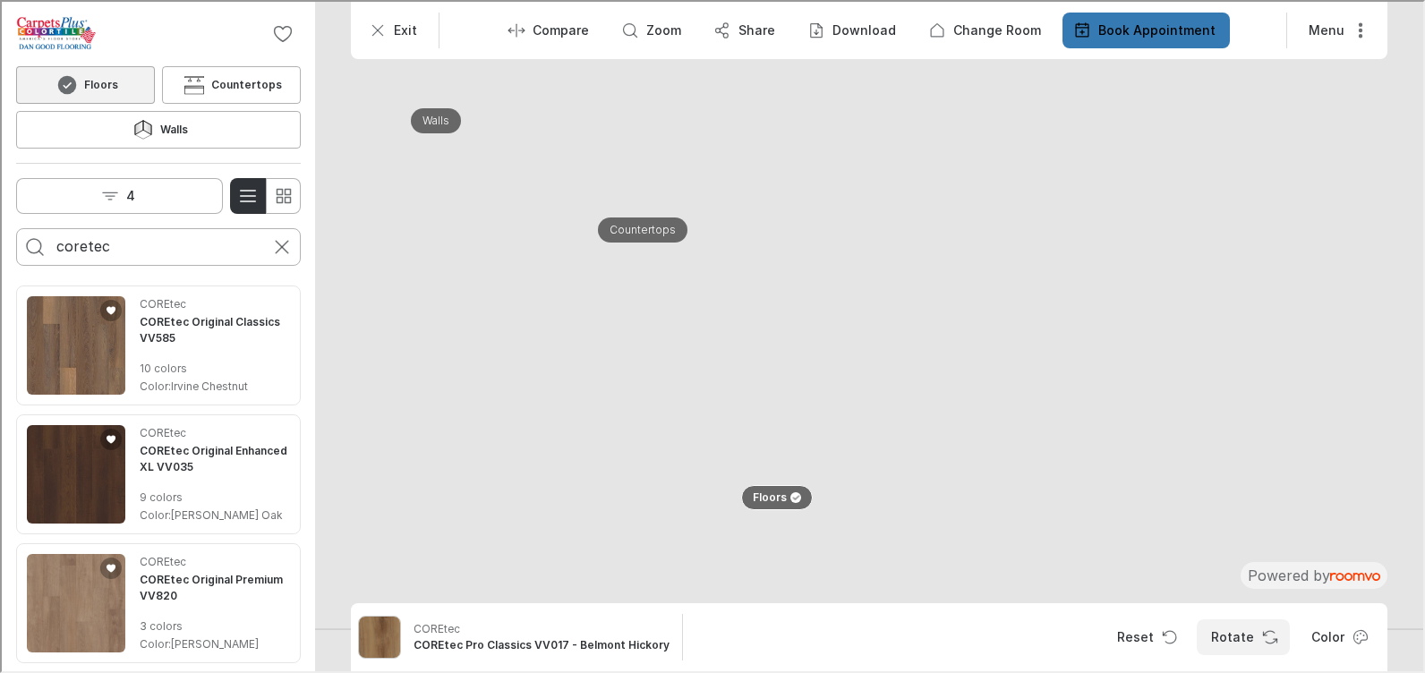
click at [1274, 629] on icon "Rotate Surface" at bounding box center [1268, 636] width 18 height 18
click at [858, 29] on p "Download" at bounding box center [863, 29] width 64 height 18
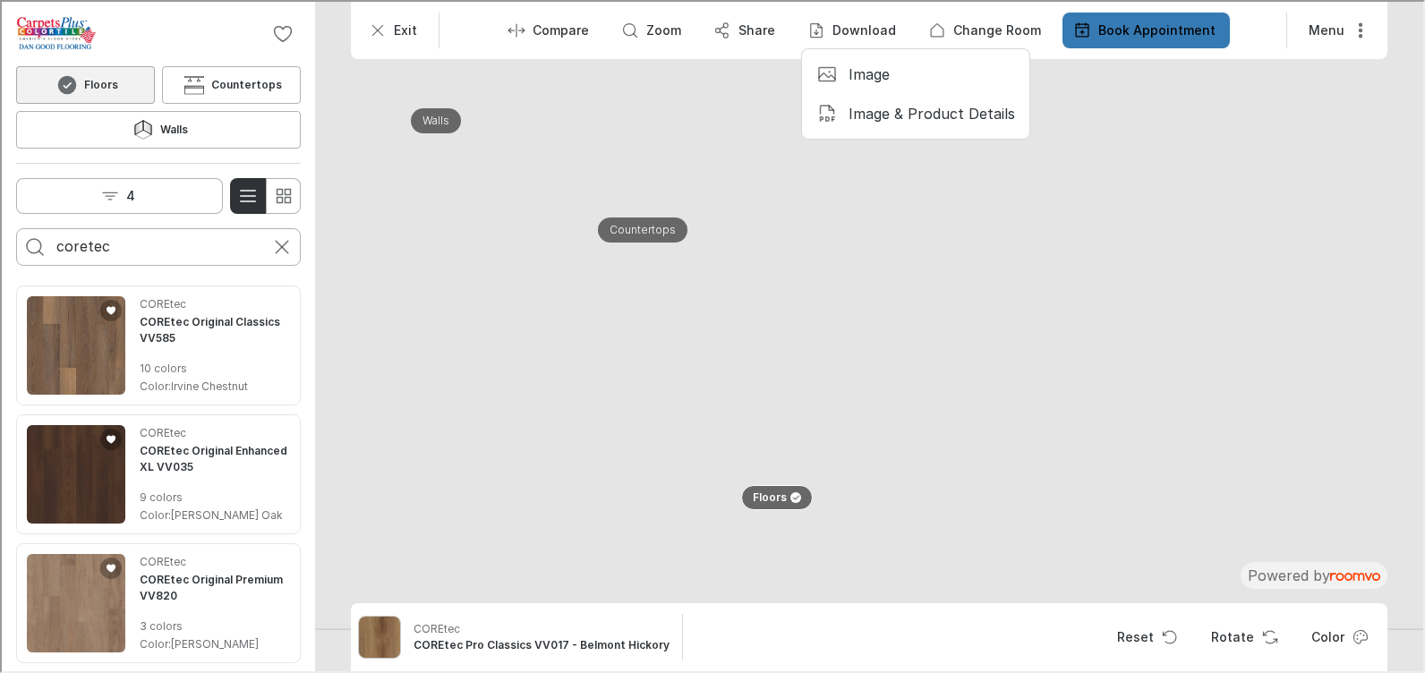
click at [880, 107] on p "Image & Product Details" at bounding box center [930, 112] width 166 height 20
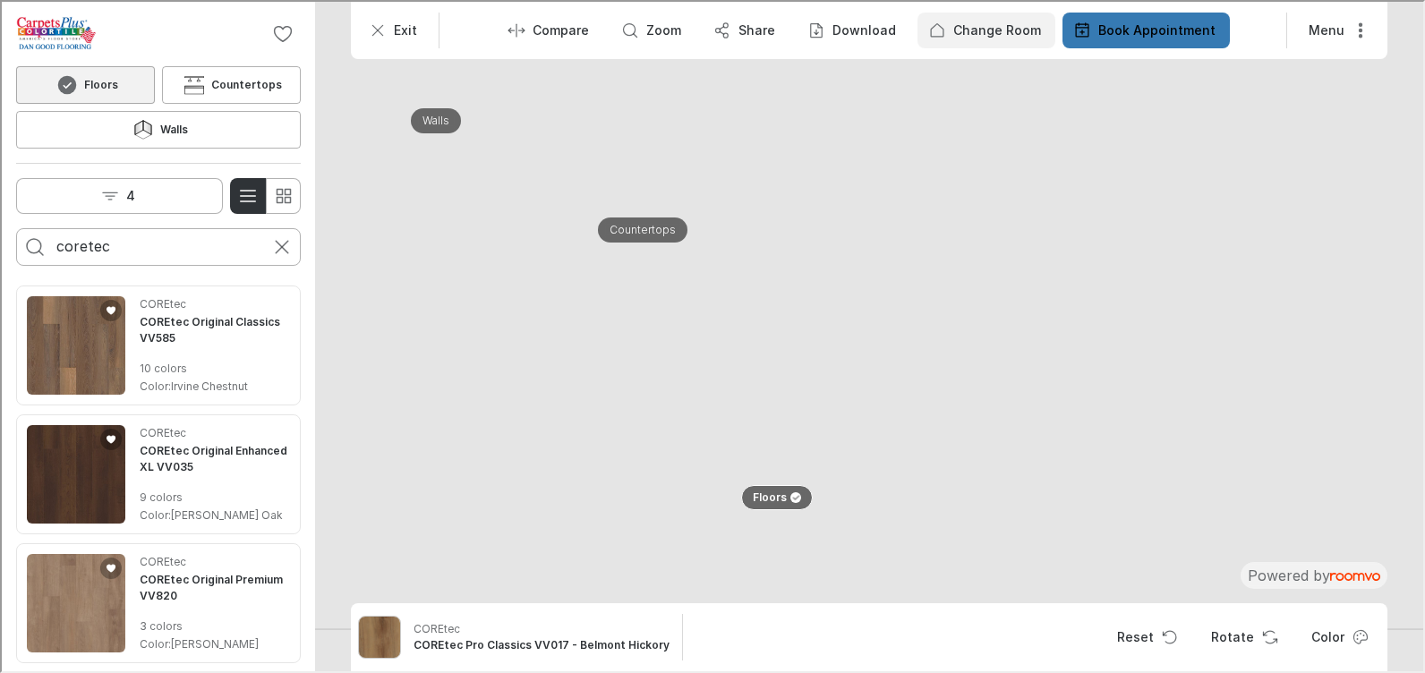
click at [977, 24] on p "Change Room" at bounding box center [995, 29] width 88 height 18
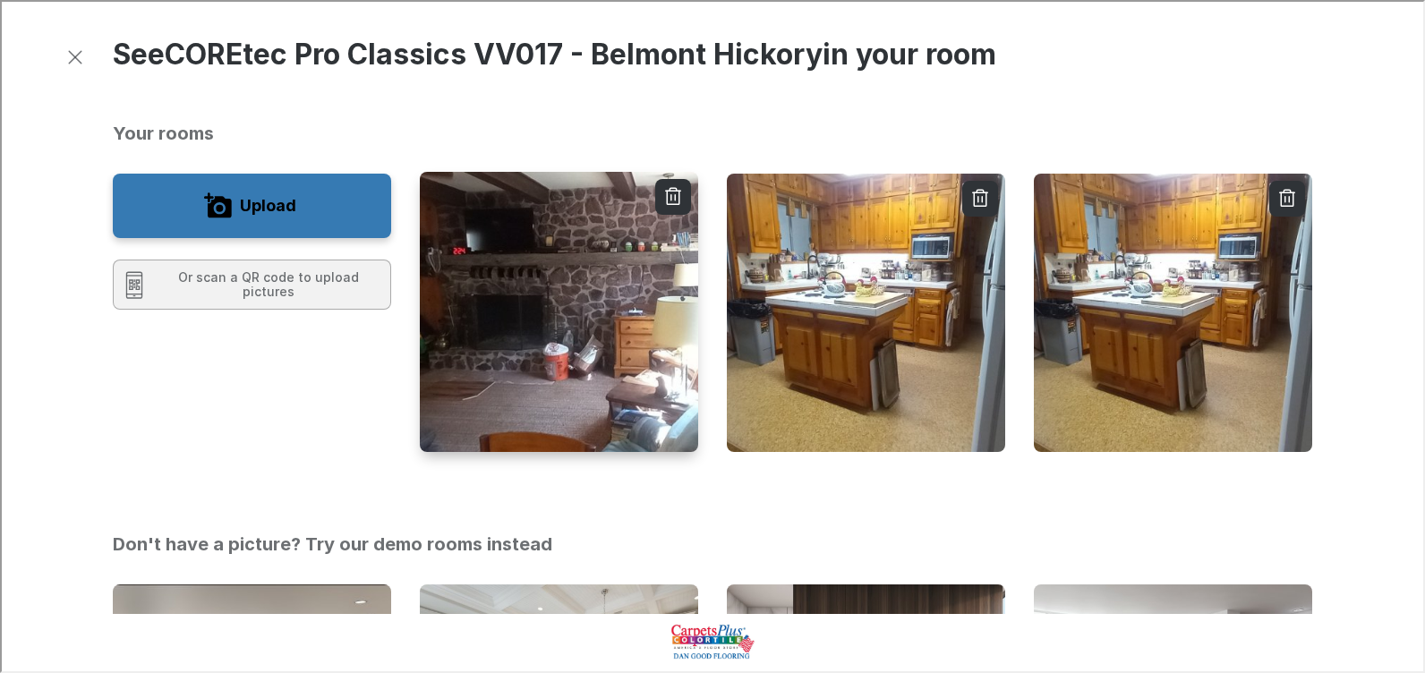
click at [626, 294] on img "button" at bounding box center [558, 311] width 281 height 283
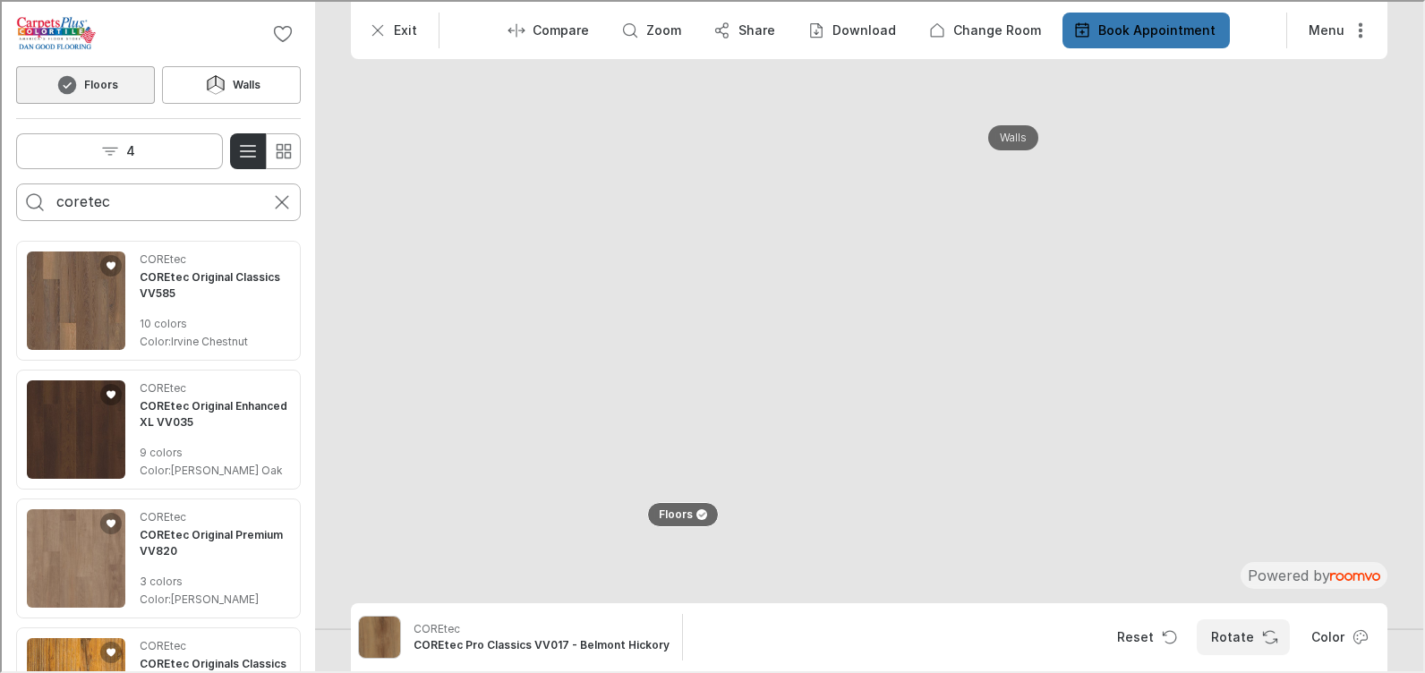
click at [1250, 637] on button "Rotate" at bounding box center [1241, 636] width 93 height 36
click at [1251, 631] on button "Rotate" at bounding box center [1241, 636] width 93 height 36
click at [891, 32] on p "Download" at bounding box center [863, 29] width 64 height 18
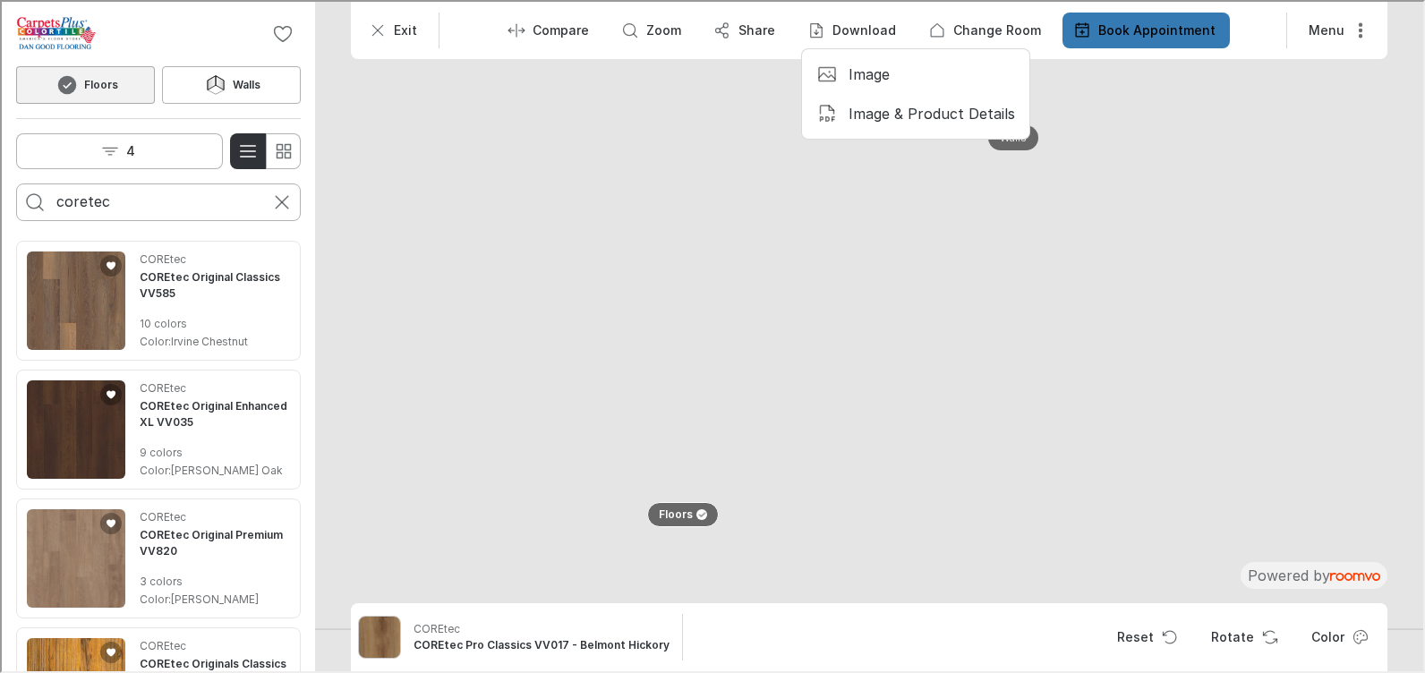
click at [918, 118] on p "Image & Product Details" at bounding box center [930, 112] width 166 height 20
